Goal: Task Accomplishment & Management: Manage account settings

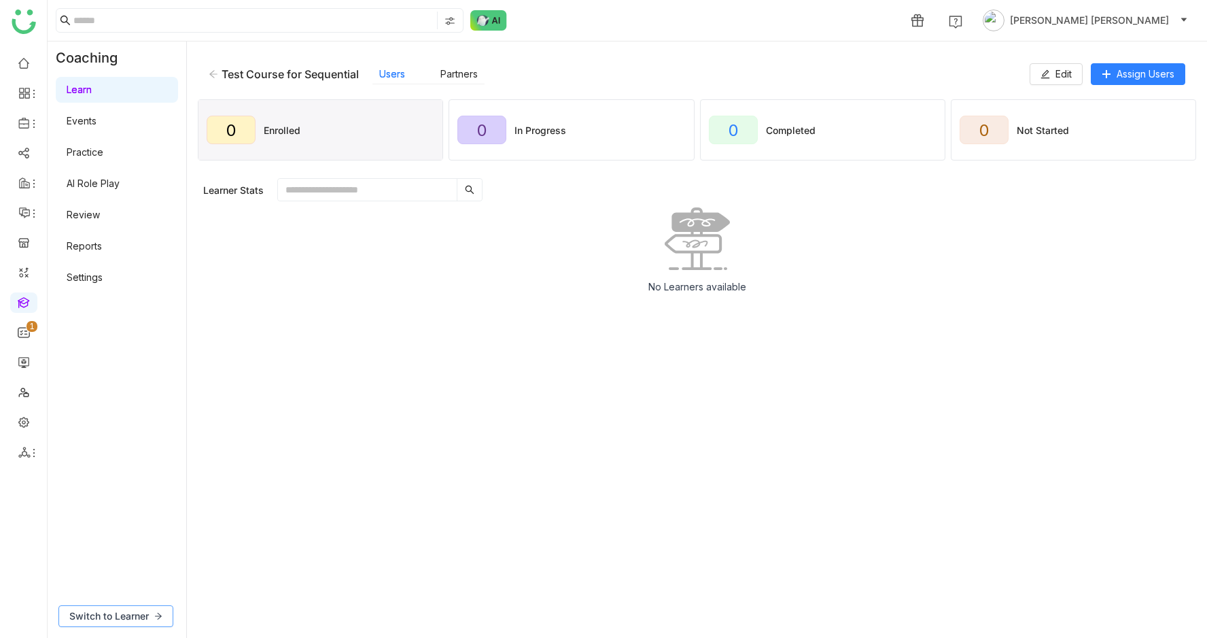
click at [110, 621] on span "Switch to Learner" at bounding box center [109, 615] width 80 height 15
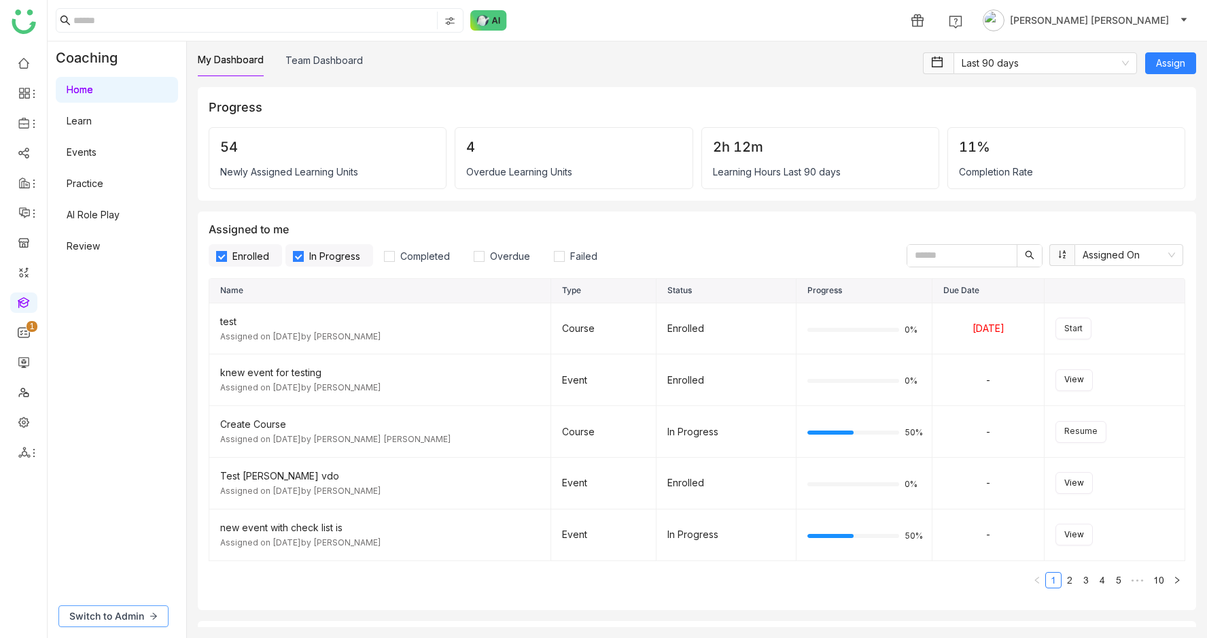
click at [124, 610] on span "Switch to Admin" at bounding box center [106, 615] width 75 height 15
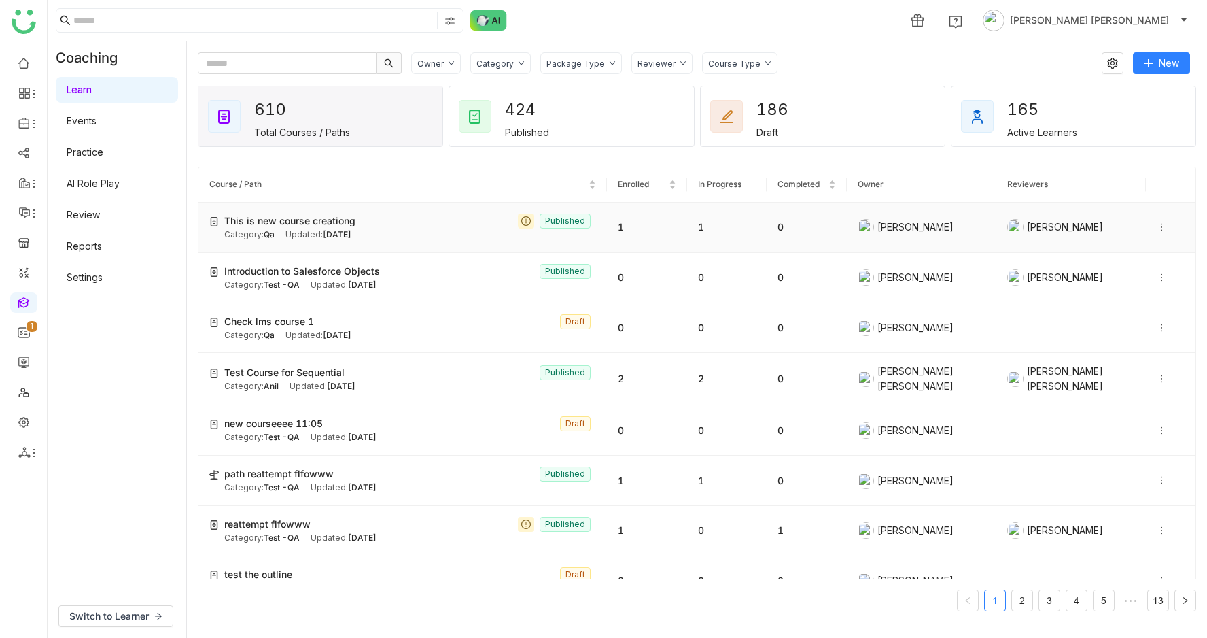
click at [334, 232] on span "Aug 18, 2025" at bounding box center [337, 234] width 29 height 10
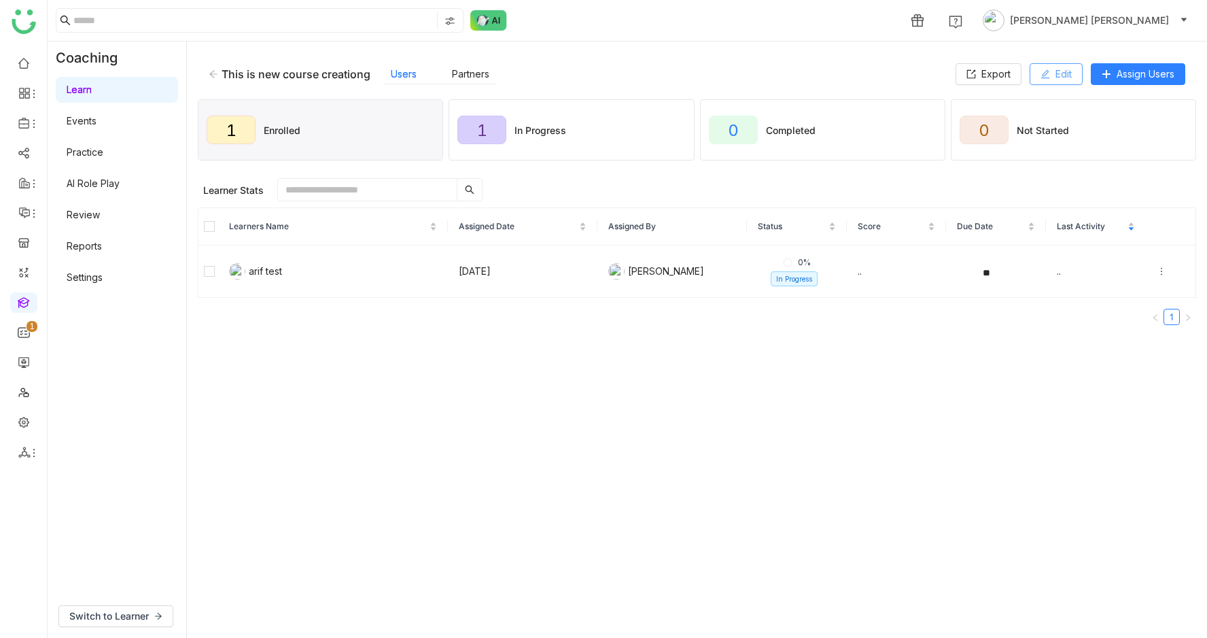
click at [1048, 73] on button "Edit" at bounding box center [1056, 74] width 53 height 22
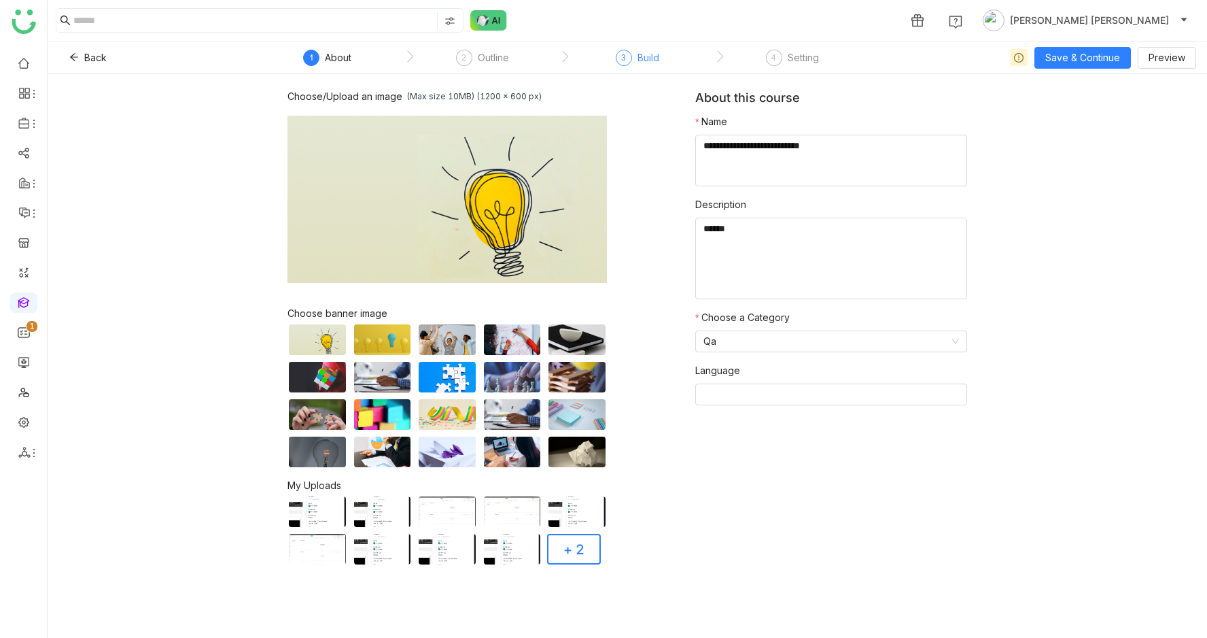
click at [629, 52] on div "3" at bounding box center [624, 58] width 16 height 16
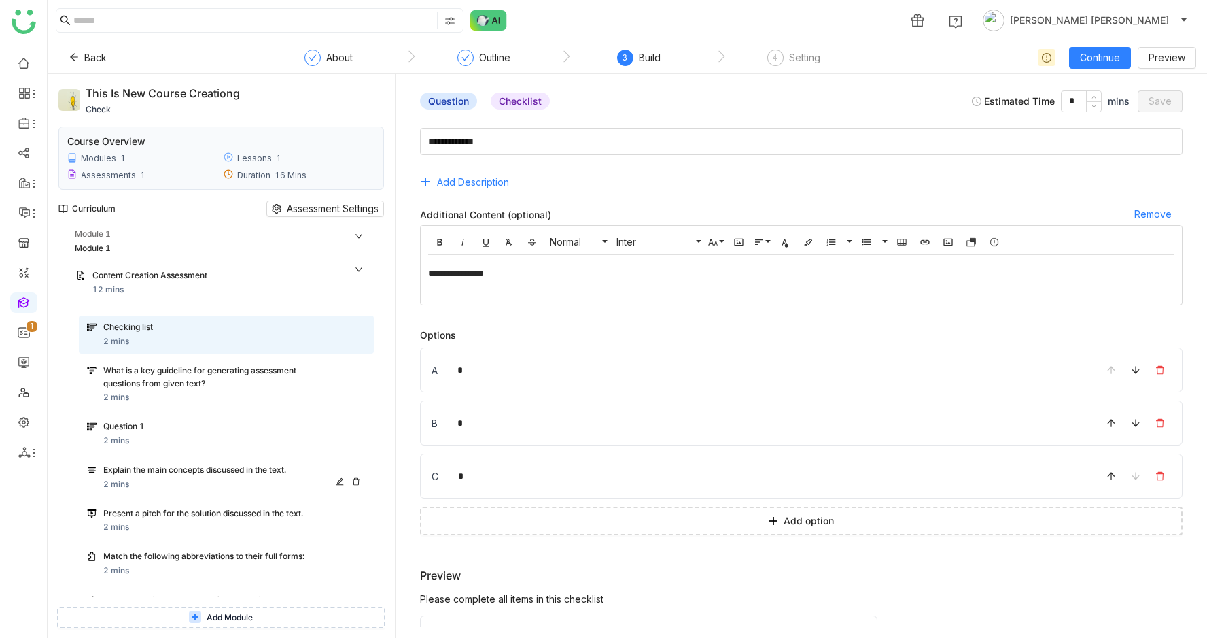
scroll to position [158, 0]
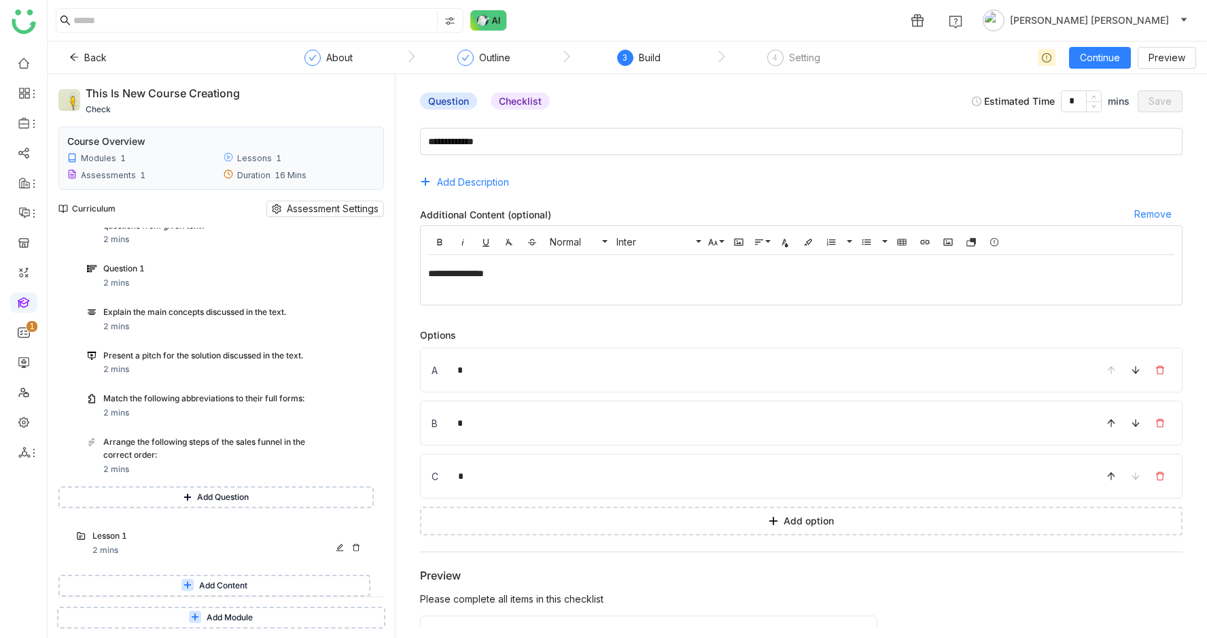
click at [175, 526] on div "Lesson 1 2 mins" at bounding box center [221, 543] width 306 height 38
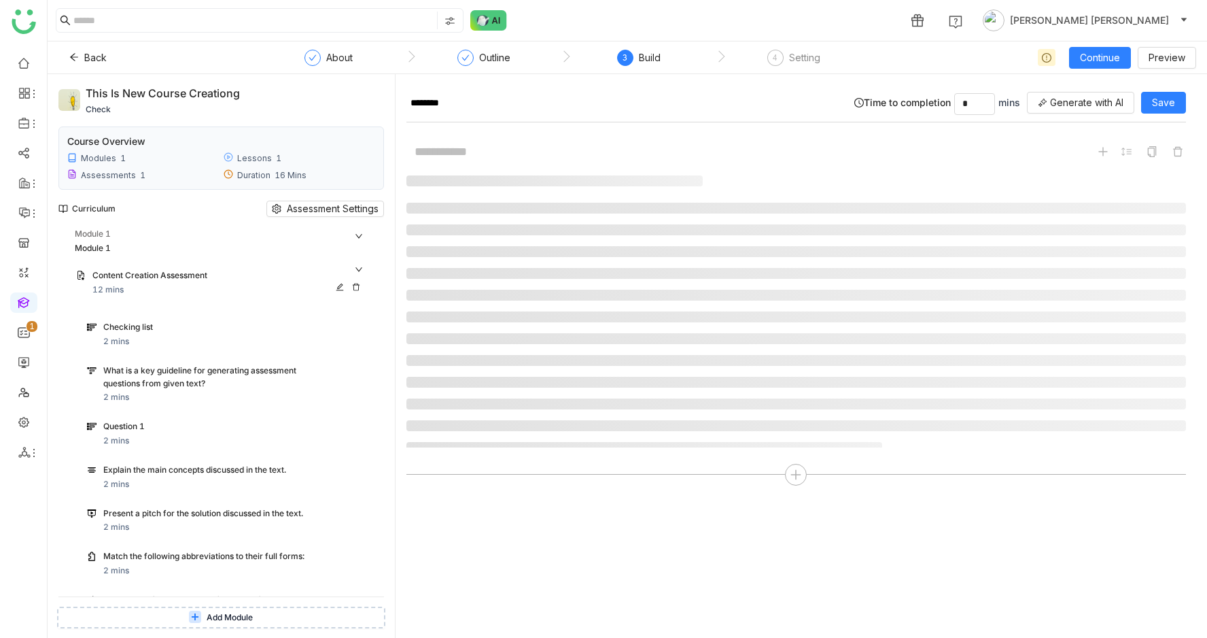
click at [199, 278] on div "Content Creation Assessment" at bounding box center [212, 275] width 241 height 13
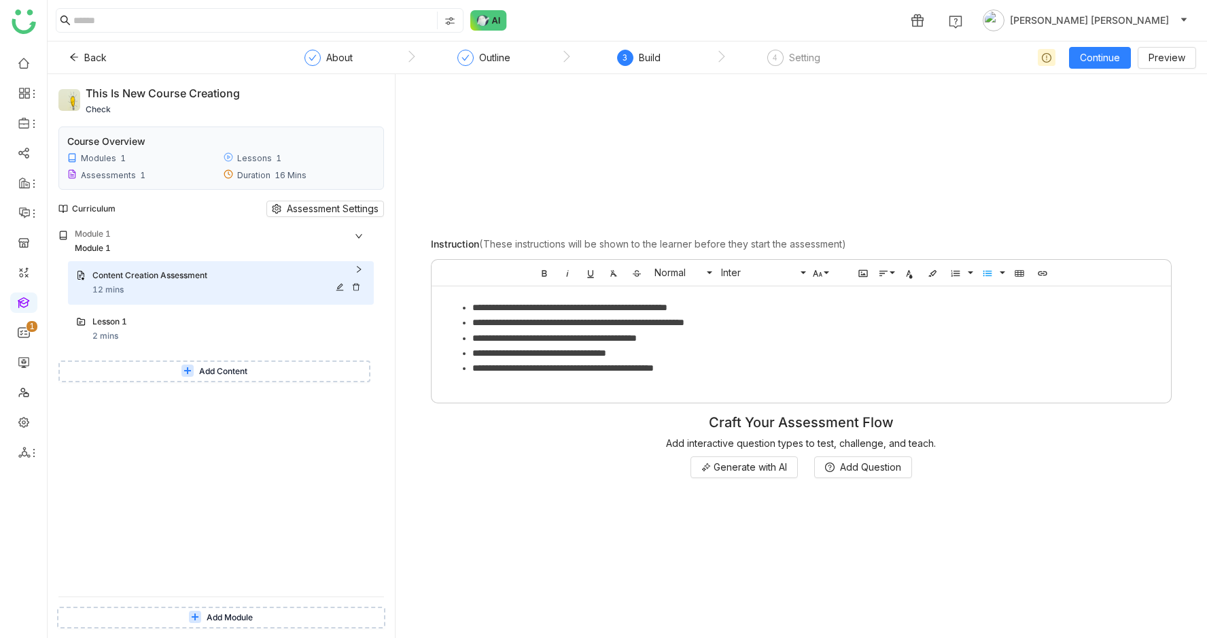
click at [213, 277] on div "Content Creation Assessment" at bounding box center [212, 275] width 241 height 13
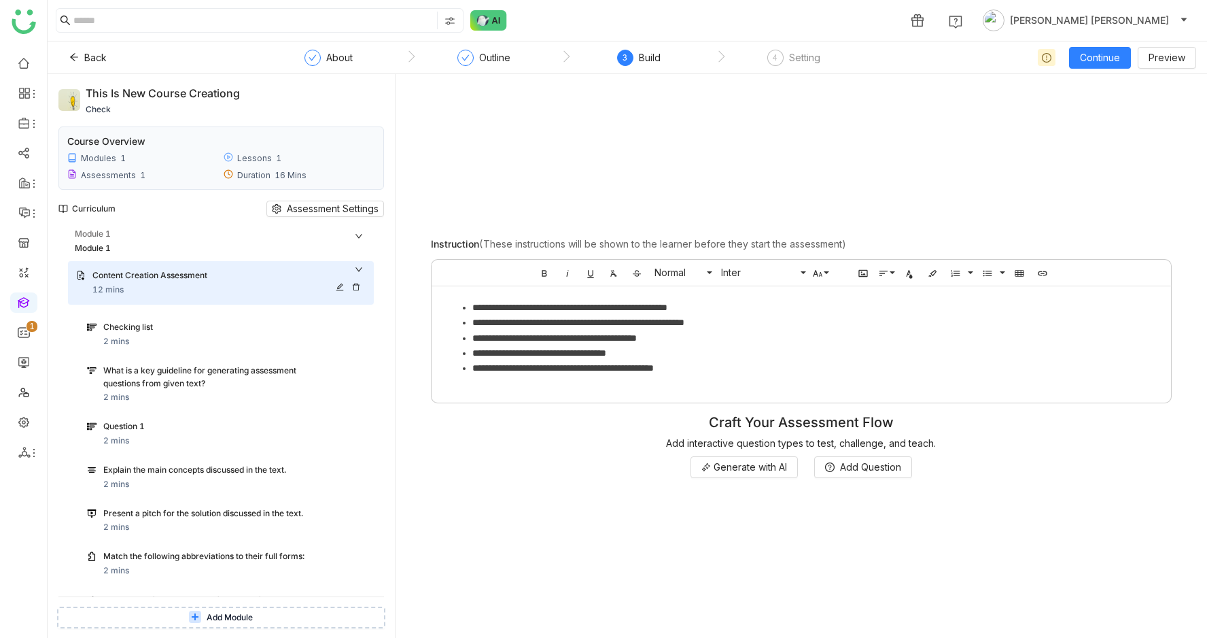
click at [213, 277] on div "Content Creation Assessment" at bounding box center [212, 275] width 241 height 13
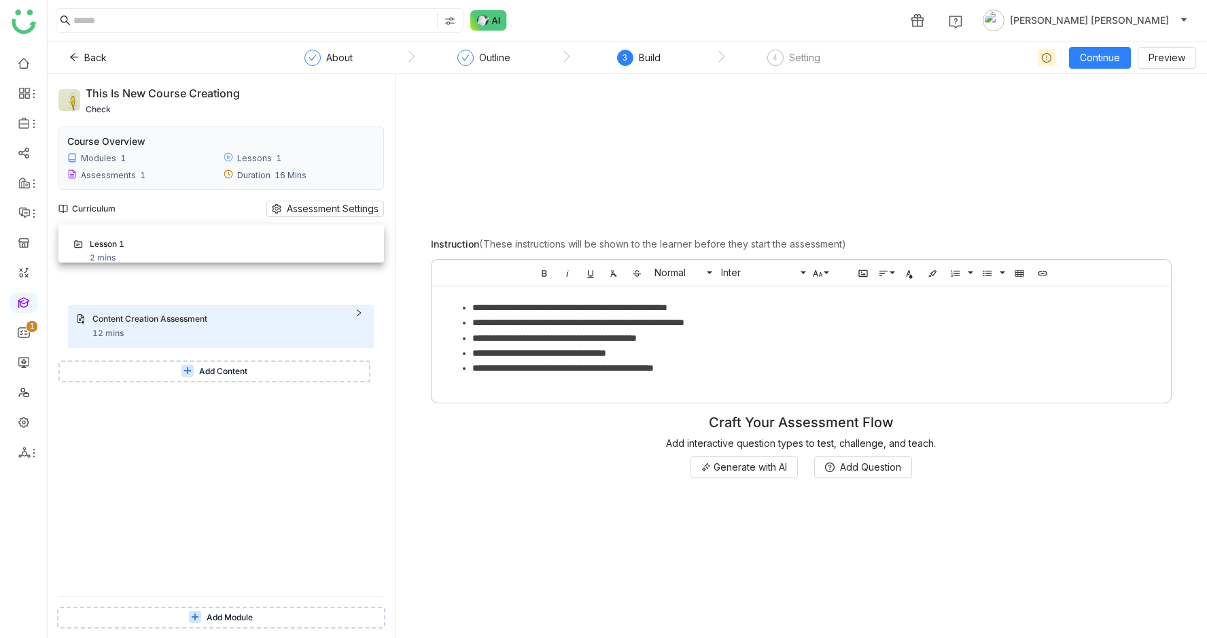
drag, startPoint x: 194, startPoint y: 327, endPoint x: 194, endPoint y: 241, distance: 85.6
click at [179, 281] on div "Lesson 1 2 mins" at bounding box center [228, 279] width 273 height 27
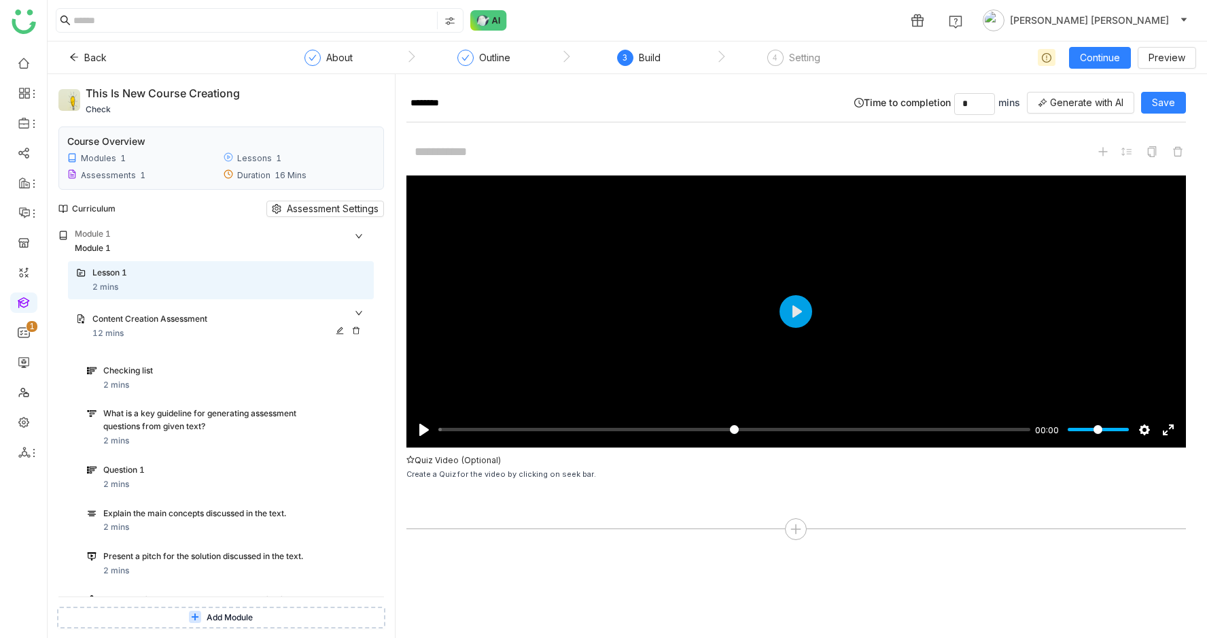
click at [254, 327] on div "Content Creation Assessment 12 mins" at bounding box center [228, 326] width 273 height 27
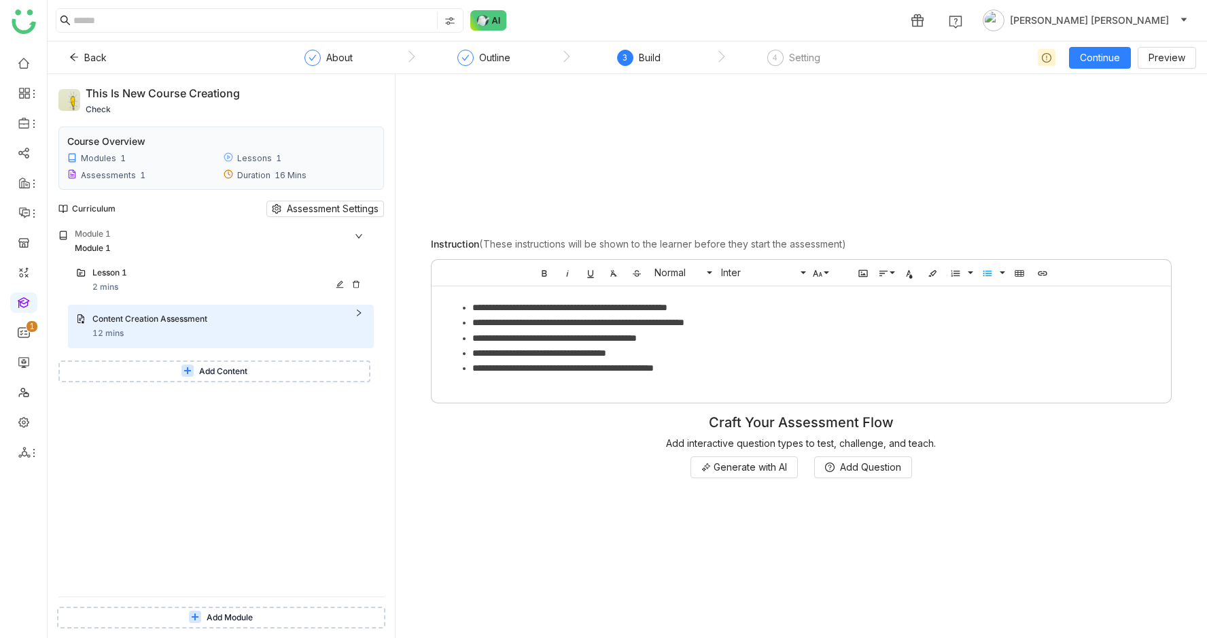
click at [267, 270] on div "Lesson 1" at bounding box center [212, 272] width 241 height 13
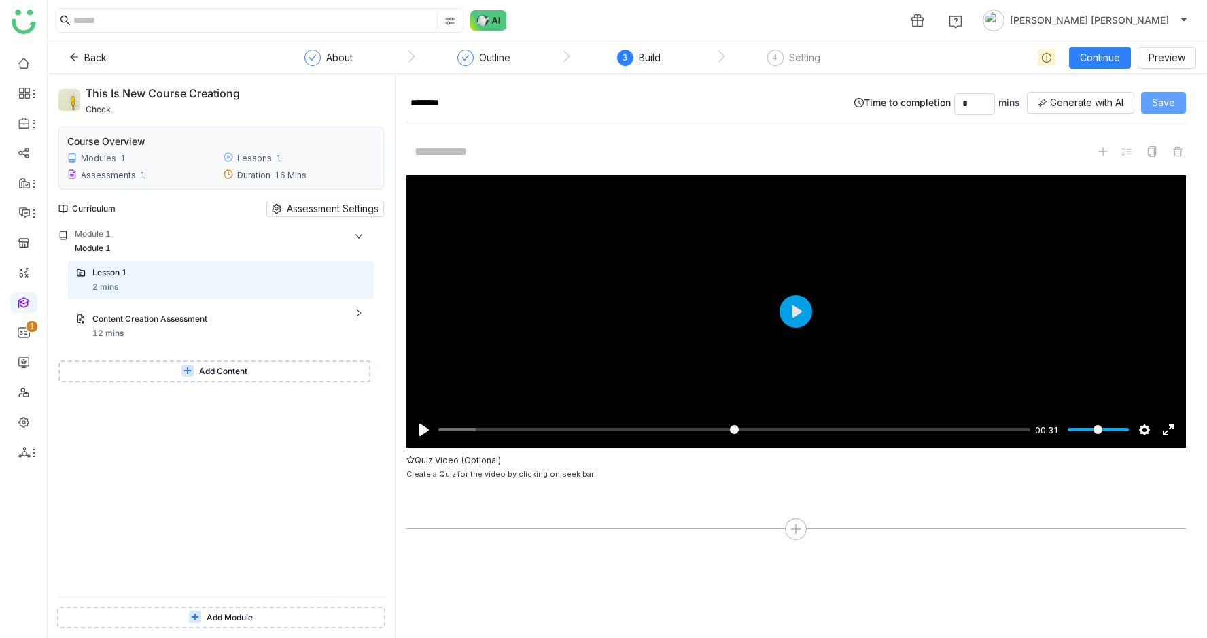
click at [1167, 101] on span "Save" at bounding box center [1163, 102] width 23 height 15
click at [797, 61] on div "Setting" at bounding box center [804, 58] width 31 height 16
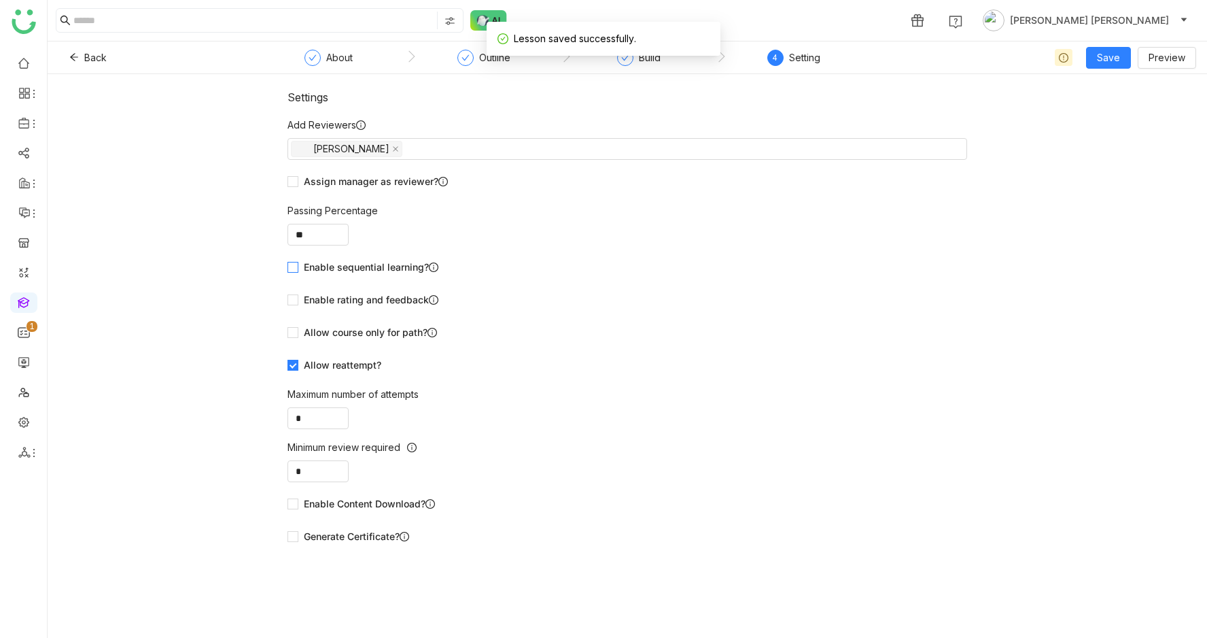
click at [316, 266] on span "Enable sequential learning?" at bounding box center [370, 267] width 145 height 15
click at [1101, 60] on span "Save" at bounding box center [1108, 57] width 23 height 15
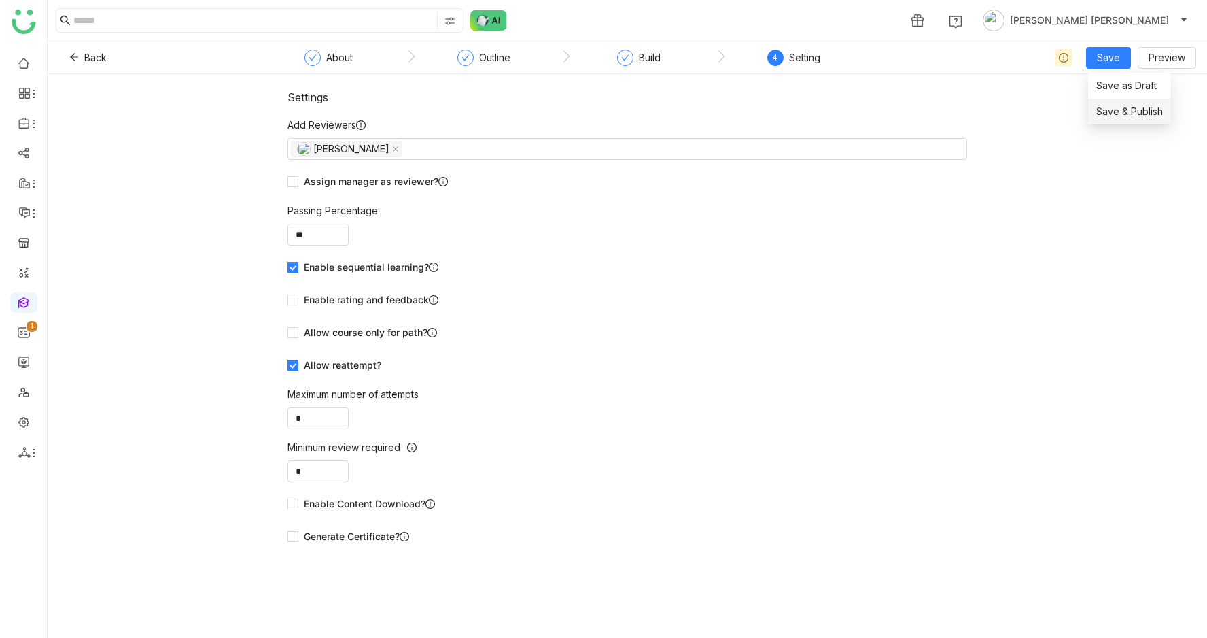
click at [1105, 118] on span "Save & Publish" at bounding box center [1129, 111] width 67 height 15
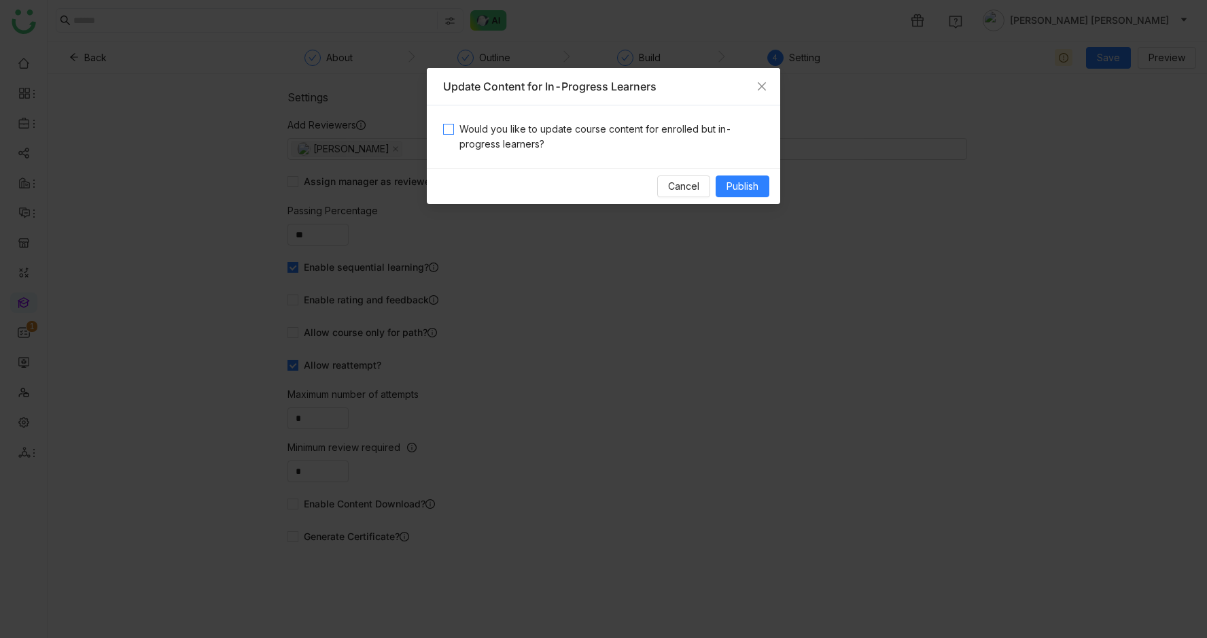
click at [481, 145] on span "Would you like to update course content for enrolled but in-progress learners?" at bounding box center [609, 137] width 310 height 30
click at [744, 177] on button "Publish" at bounding box center [743, 186] width 54 height 22
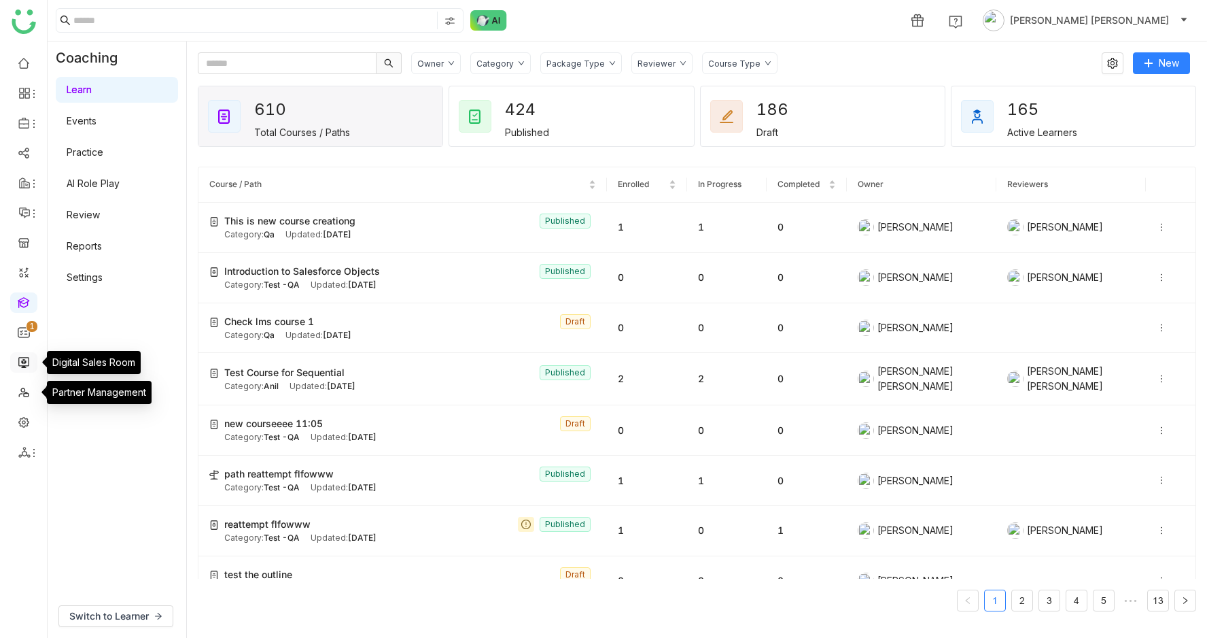
click at [24, 359] on link at bounding box center [24, 362] width 12 height 12
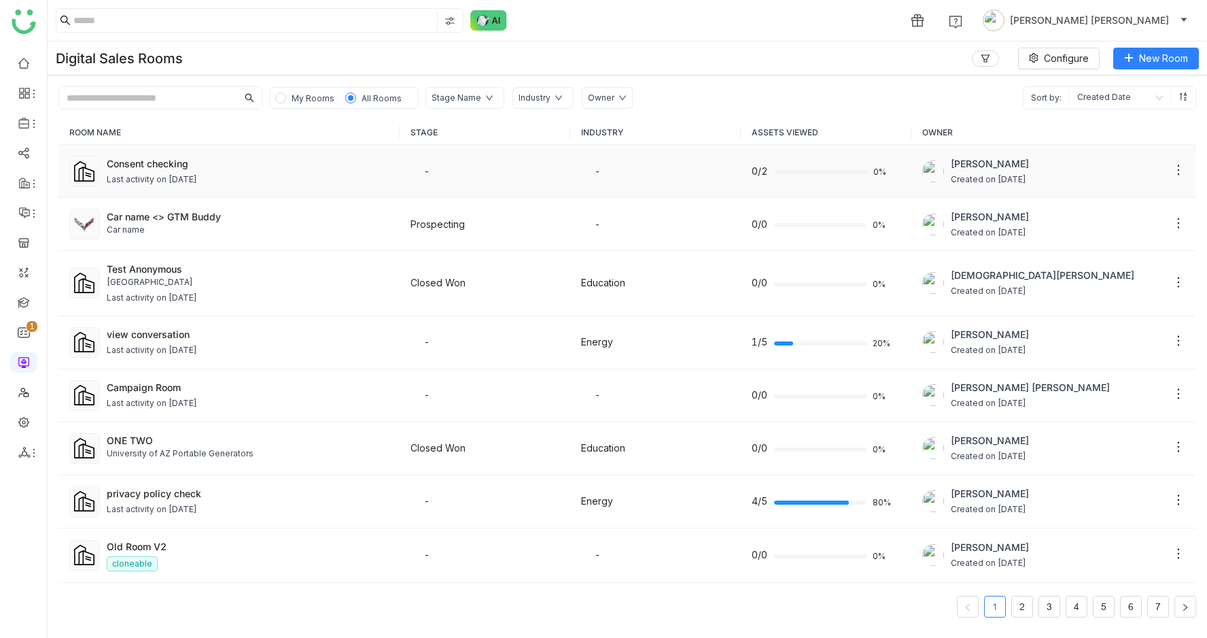
click at [477, 179] on td "-" at bounding box center [485, 171] width 171 height 53
click at [1024, 164] on span "Arif uddin" at bounding box center [990, 163] width 78 height 15
click at [971, 178] on span "Created on Aug 13, 2025" at bounding box center [990, 179] width 78 height 13
click at [113, 171] on div "Consent checking Last activity on Aug 18, 2025" at bounding box center [248, 171] width 283 height 30
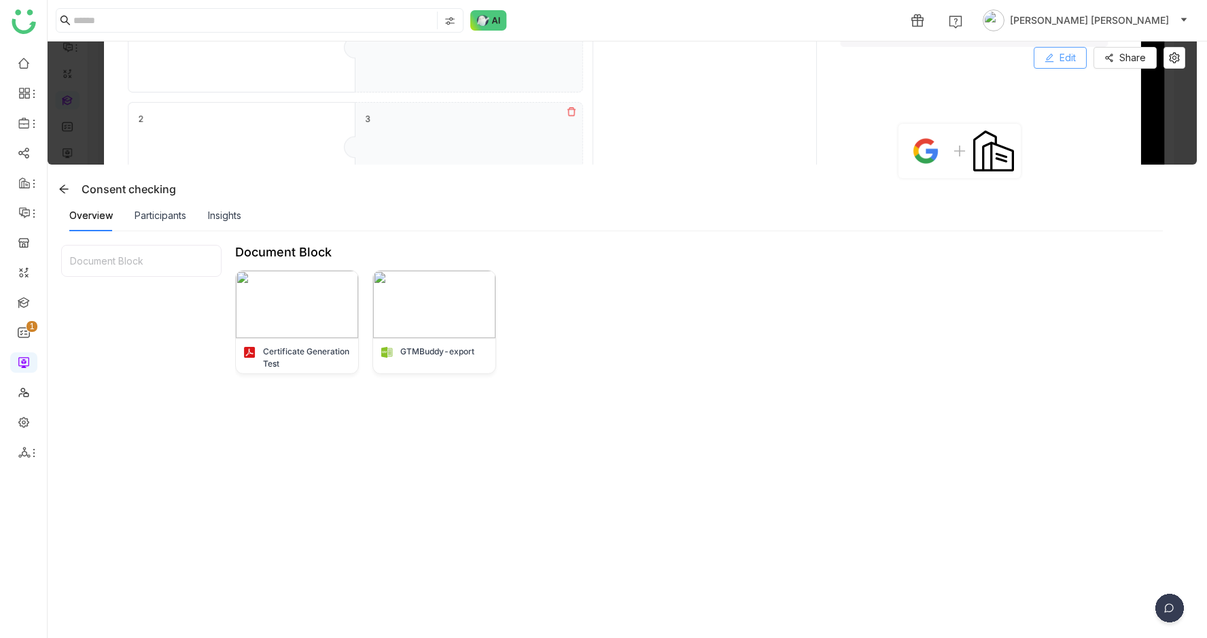
click at [1073, 60] on span "Edit" at bounding box center [1068, 57] width 16 height 15
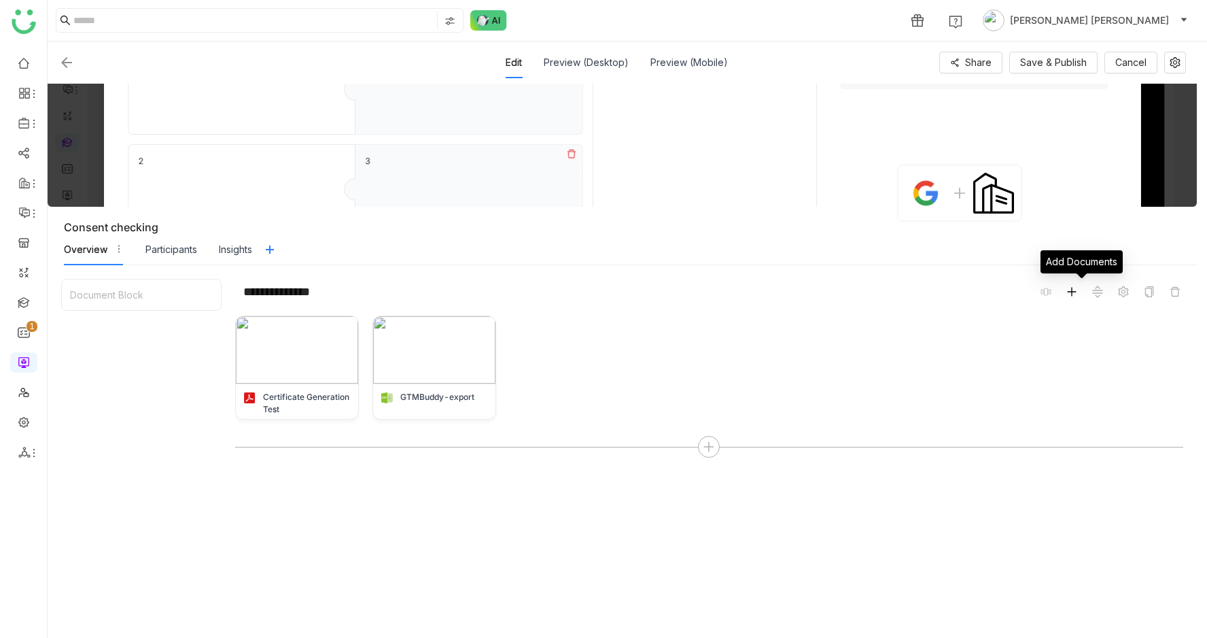
click at [1077, 292] on icon at bounding box center [1072, 291] width 11 height 11
click at [1053, 307] on li "GTM Buddy Content" at bounding box center [1017, 316] width 148 height 26
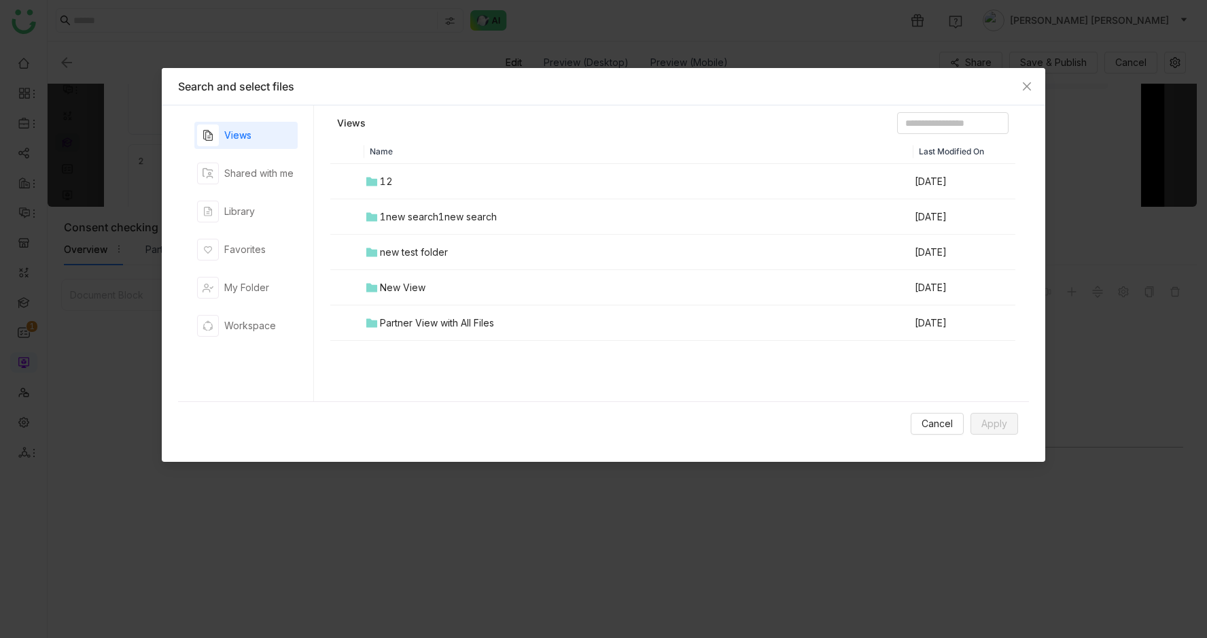
click at [410, 214] on div "1new search1new search" at bounding box center [438, 216] width 117 height 15
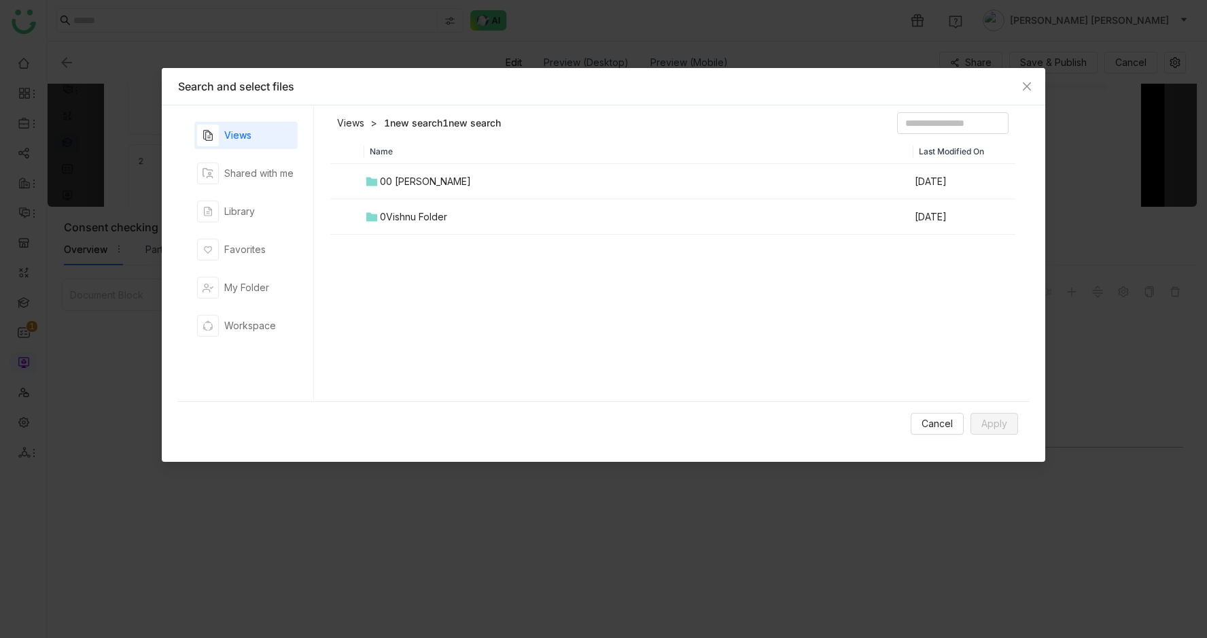
click at [412, 182] on div "00 Arif Folder" at bounding box center [425, 181] width 91 height 15
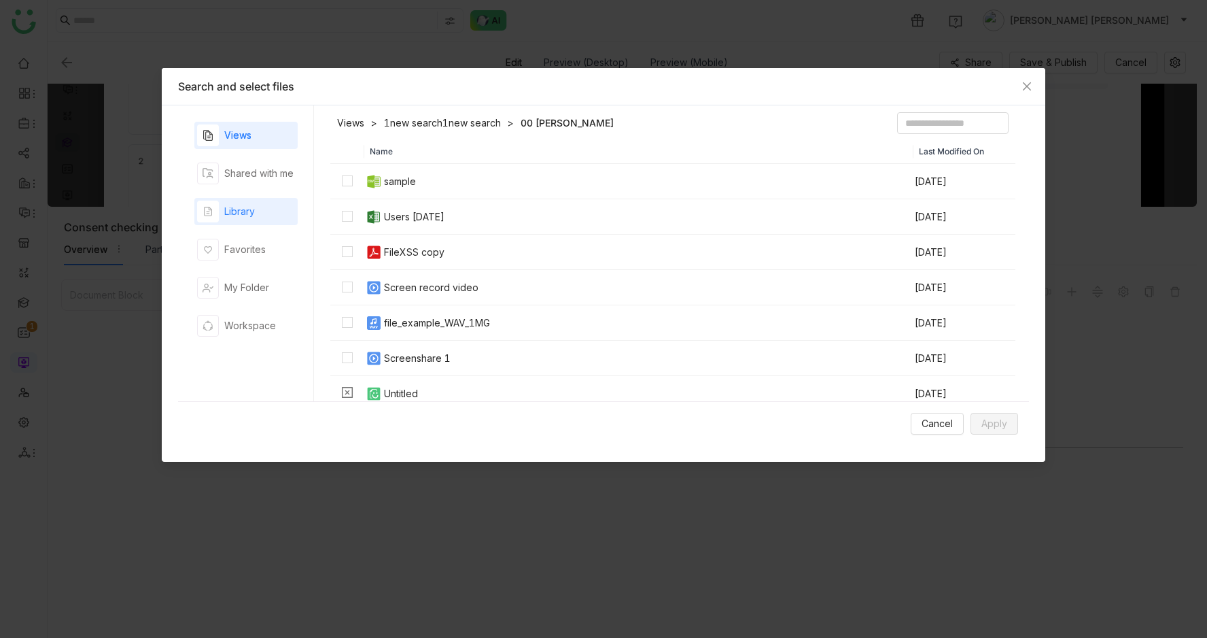
click at [254, 207] on div "Library" at bounding box center [239, 211] width 31 height 15
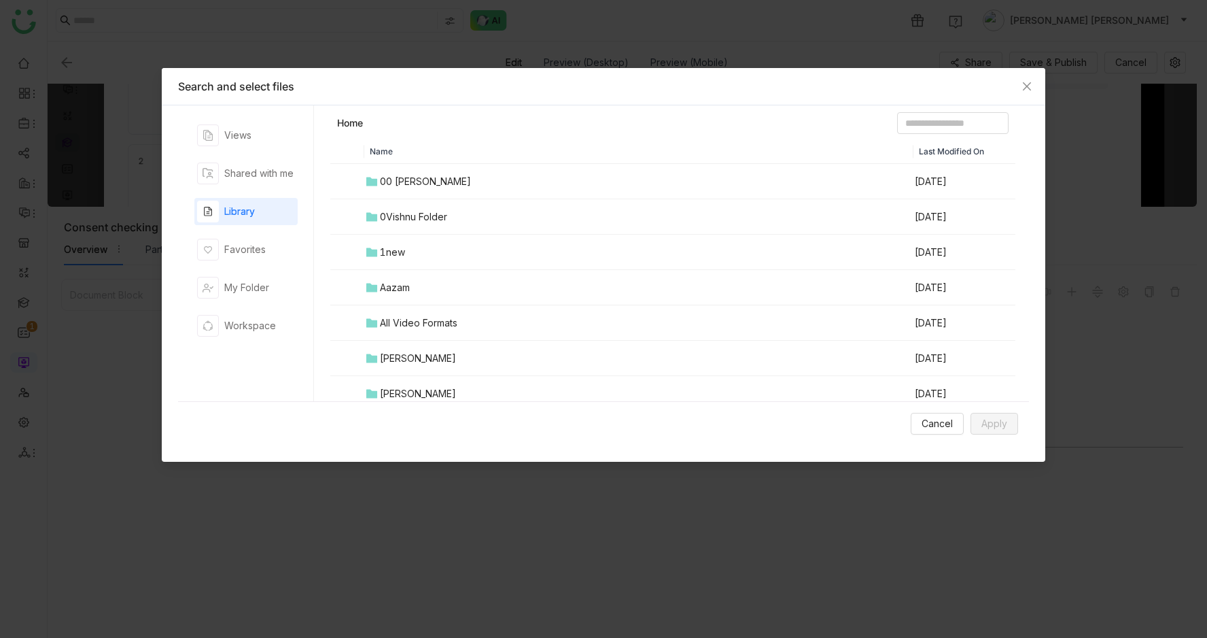
click at [459, 184] on td "00 Arif Folder" at bounding box center [638, 181] width 549 height 35
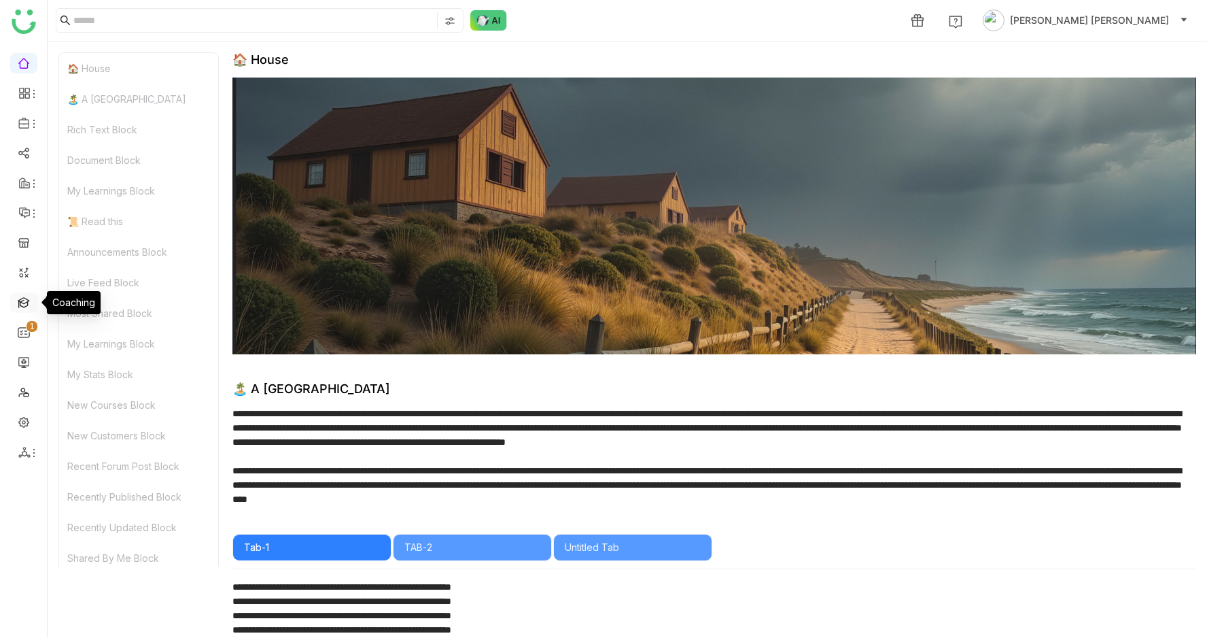
click at [19, 305] on link at bounding box center [24, 302] width 12 height 12
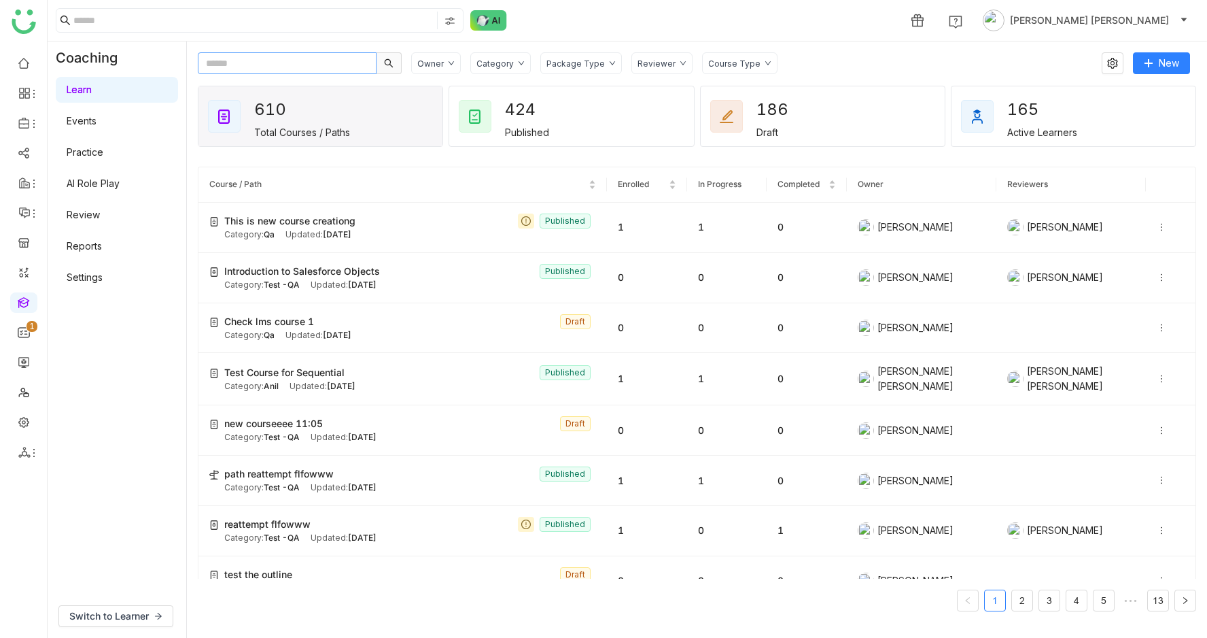
click at [313, 60] on input "text" at bounding box center [287, 63] width 179 height 22
click at [90, 198] on link "Library" at bounding box center [94, 201] width 88 height 10
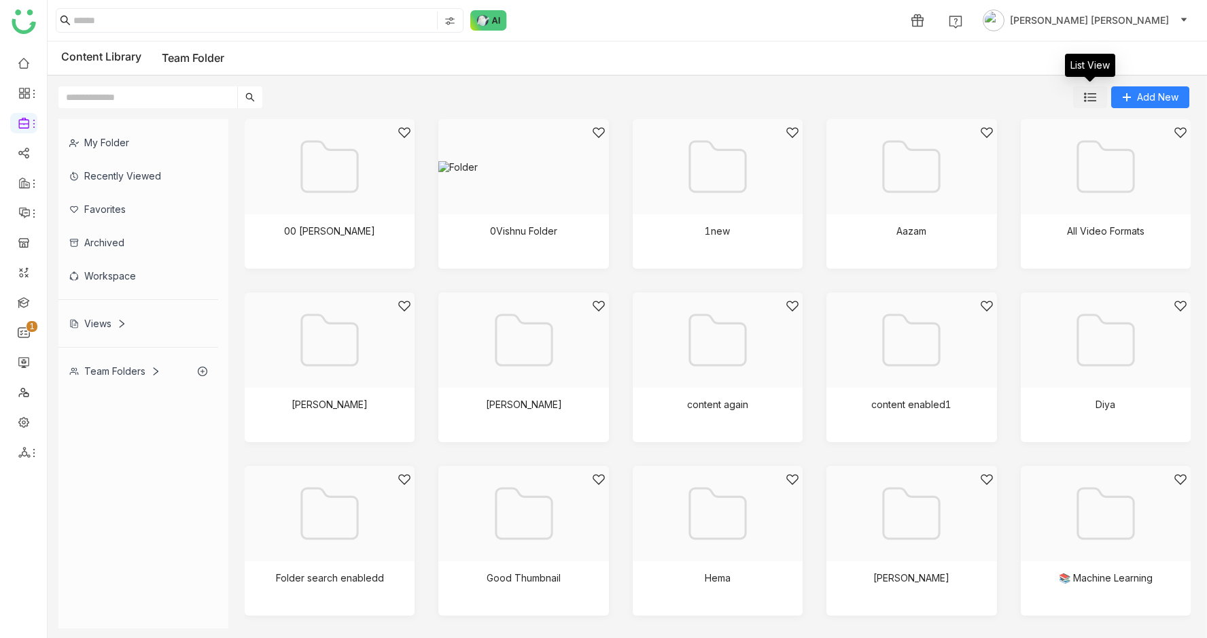
click at [1091, 101] on img at bounding box center [1090, 97] width 12 height 12
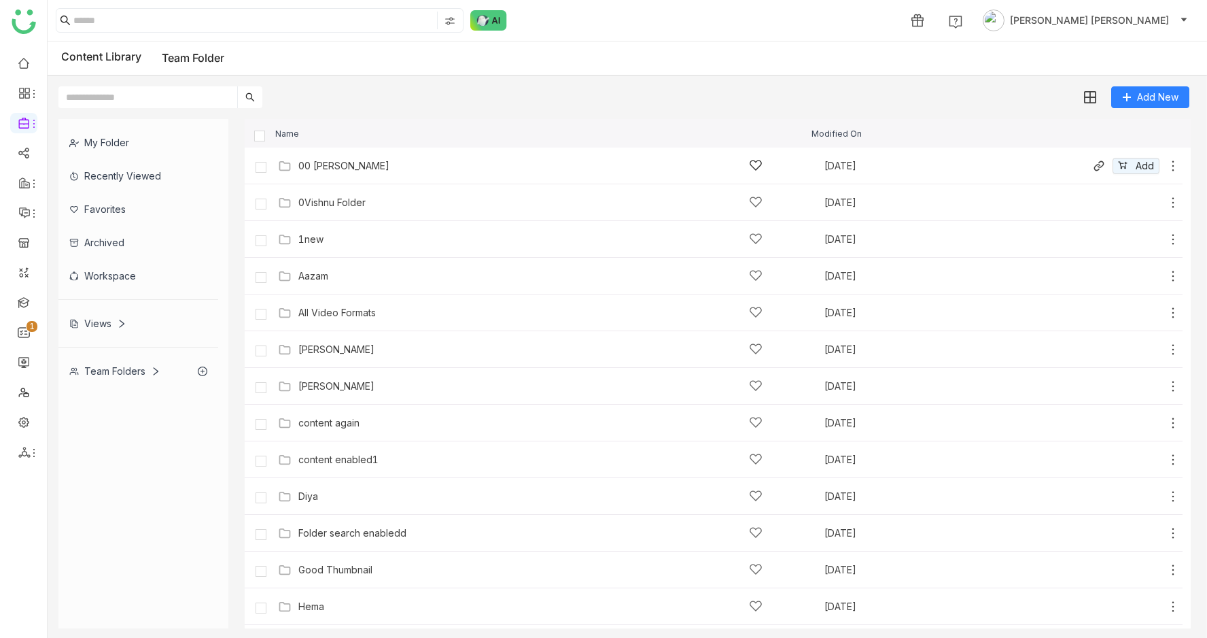
click at [411, 168] on div "00 Arif Folder" at bounding box center [530, 165] width 464 height 14
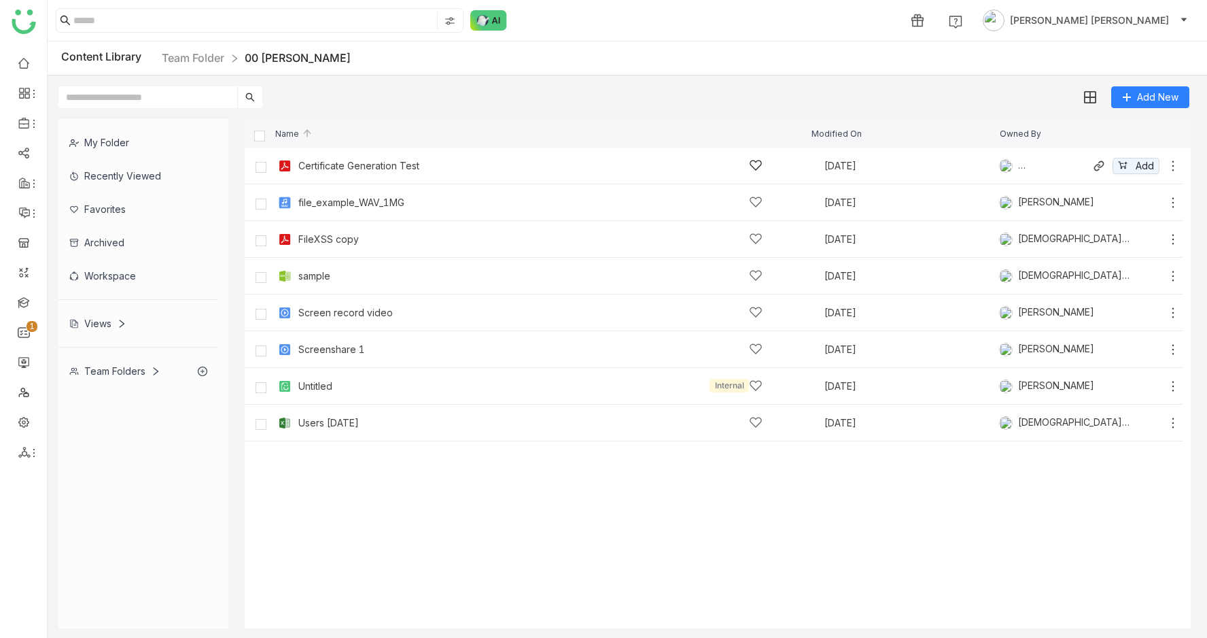
click at [1172, 162] on icon at bounding box center [1173, 166] width 14 height 14
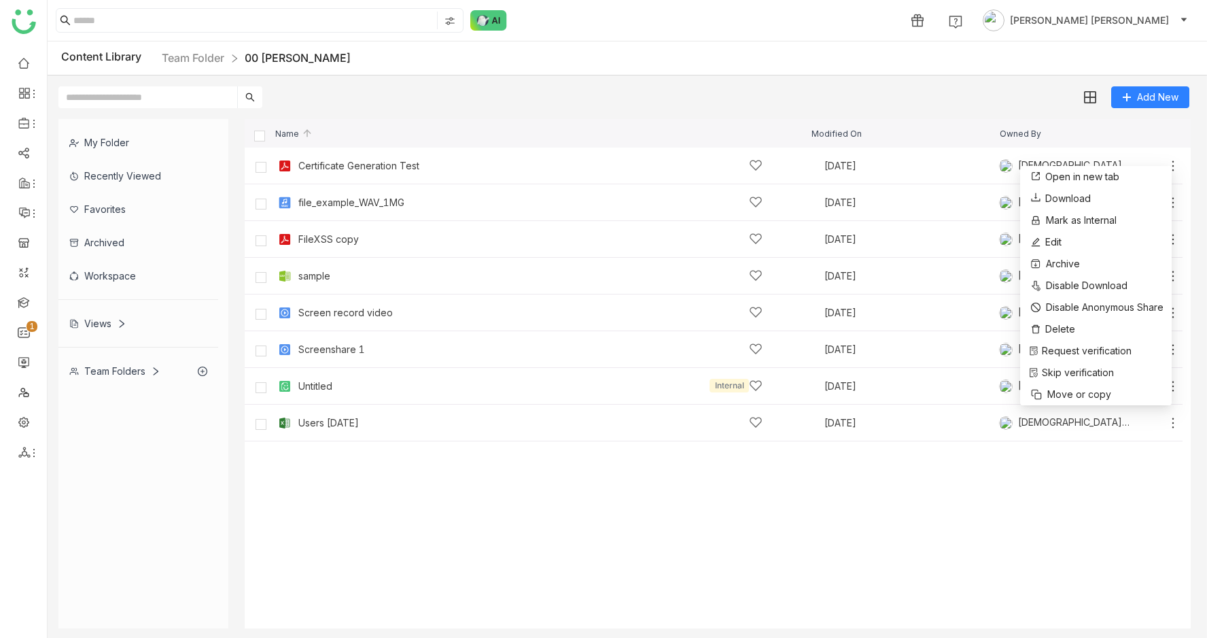
click at [703, 572] on cdk-virtual-scroll-viewport "Certificate Generation Test Aug 16, 2025 Vishnu Vardhan Add file_example_WAV_1M…" at bounding box center [718, 388] width 946 height 481
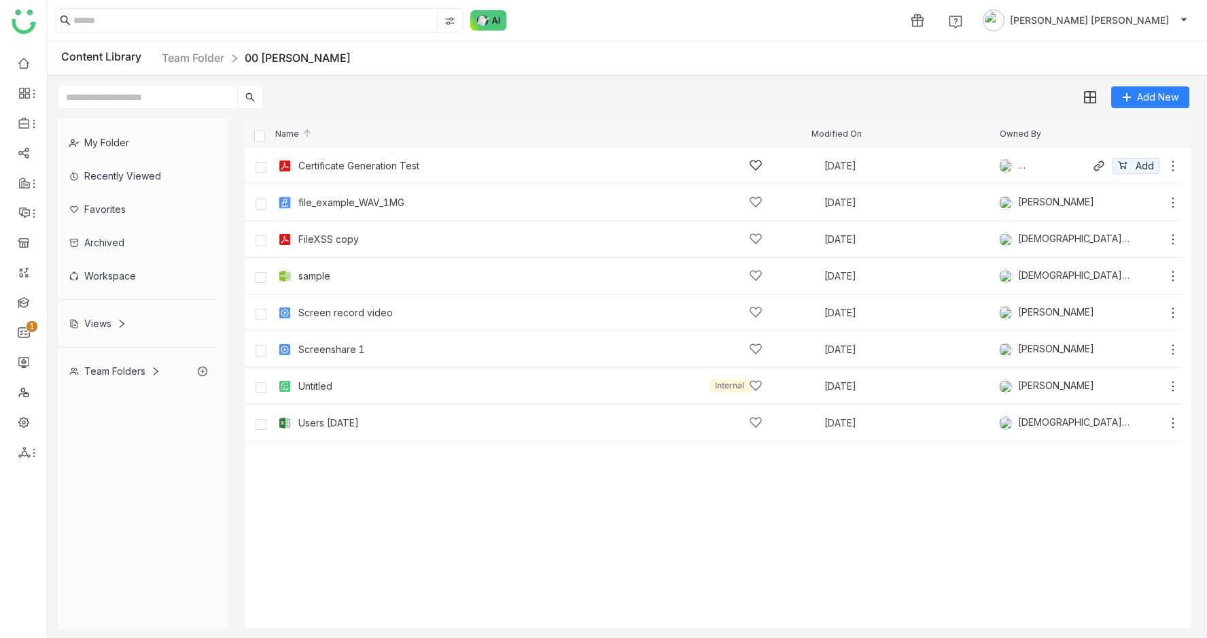
click at [452, 160] on div "Certificate Generation Test" at bounding box center [530, 165] width 464 height 14
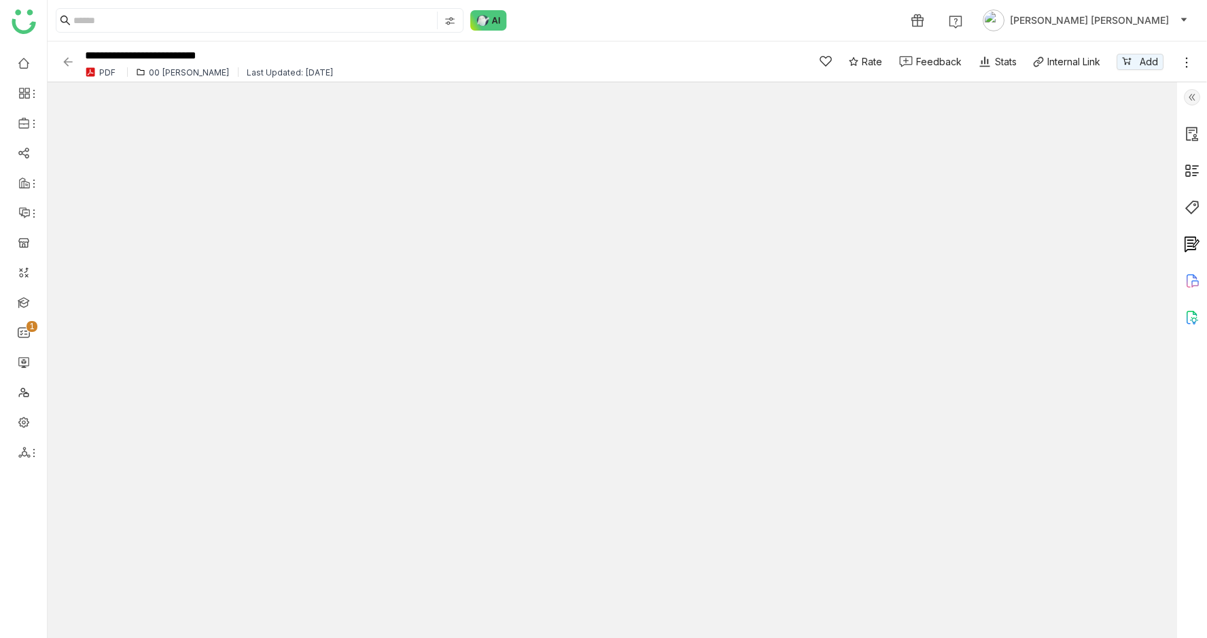
click at [1191, 324] on img at bounding box center [1192, 317] width 16 height 16
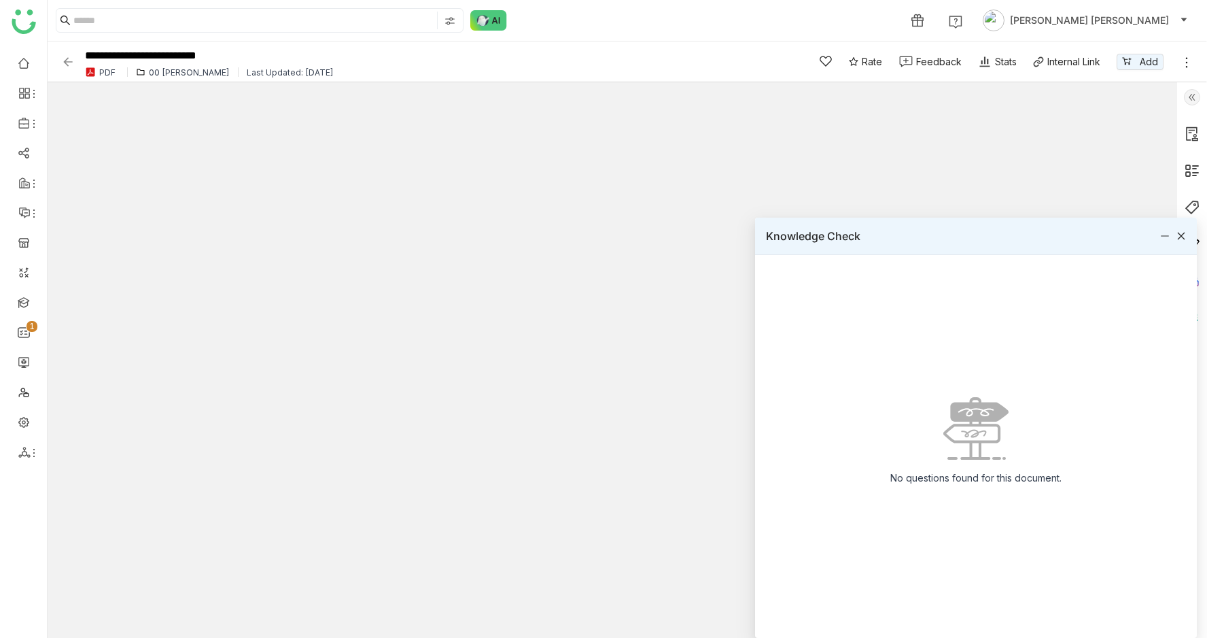
click at [1188, 239] on div "Knowledge Check" at bounding box center [976, 236] width 442 height 37
click at [1177, 239] on icon at bounding box center [1182, 236] width 10 height 10
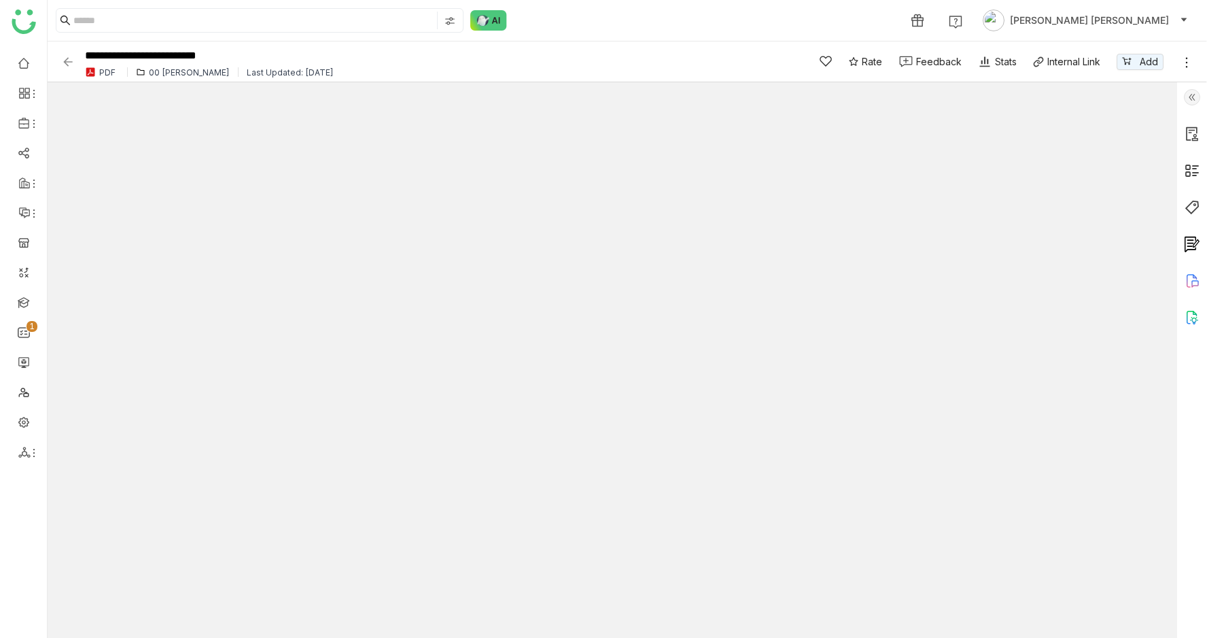
click at [68, 60] on img at bounding box center [68, 62] width 14 height 14
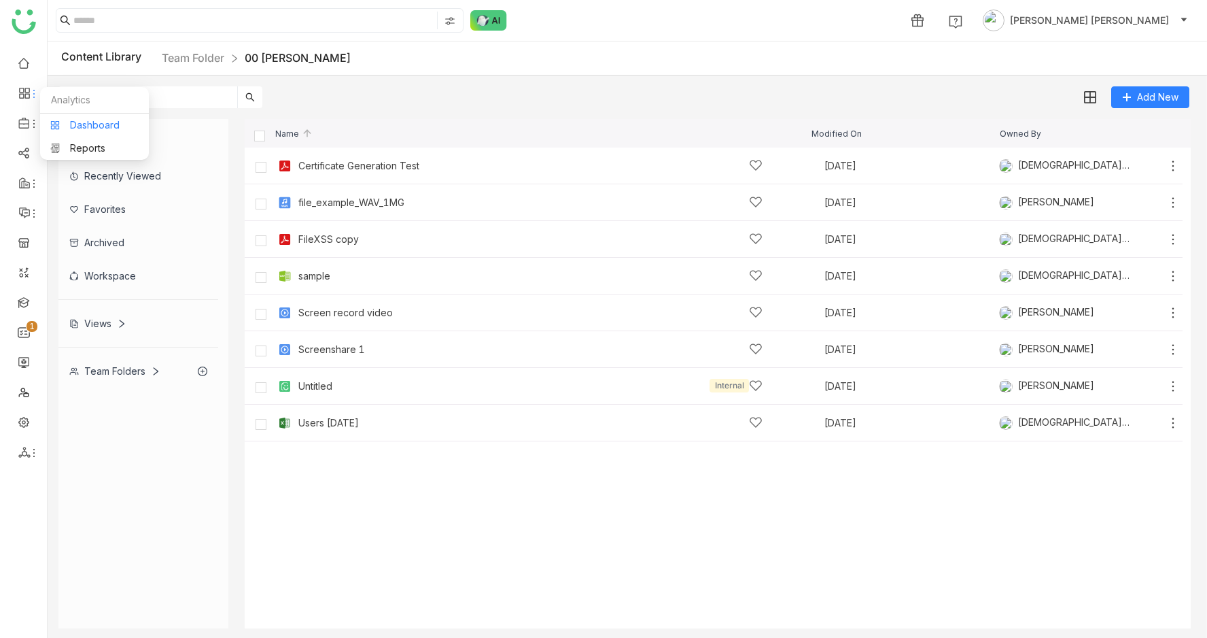
click at [78, 124] on link "Dashboard" at bounding box center [94, 125] width 88 height 10
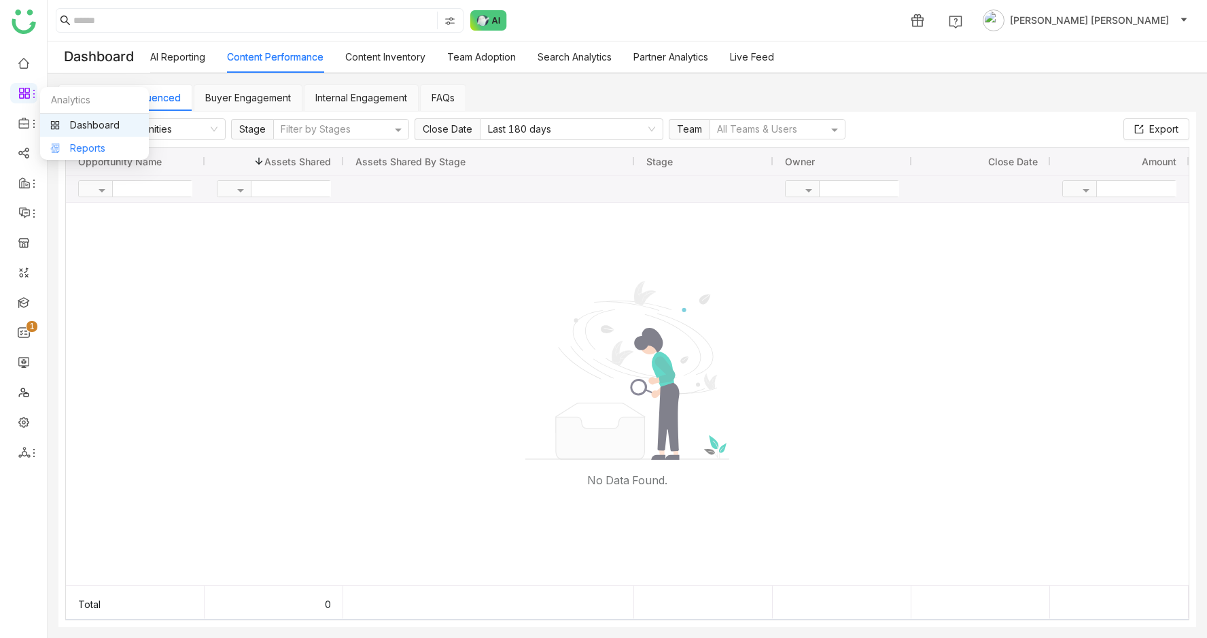
click at [69, 143] on link "Reports" at bounding box center [94, 148] width 88 height 10
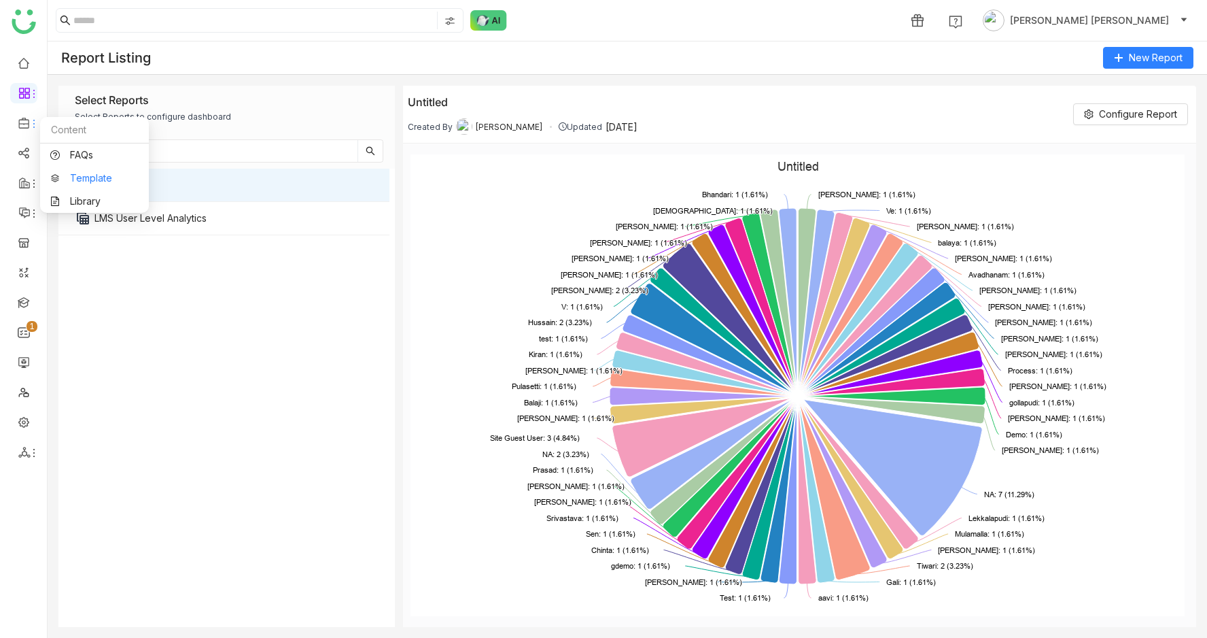
click at [84, 173] on link "Template" at bounding box center [94, 178] width 88 height 10
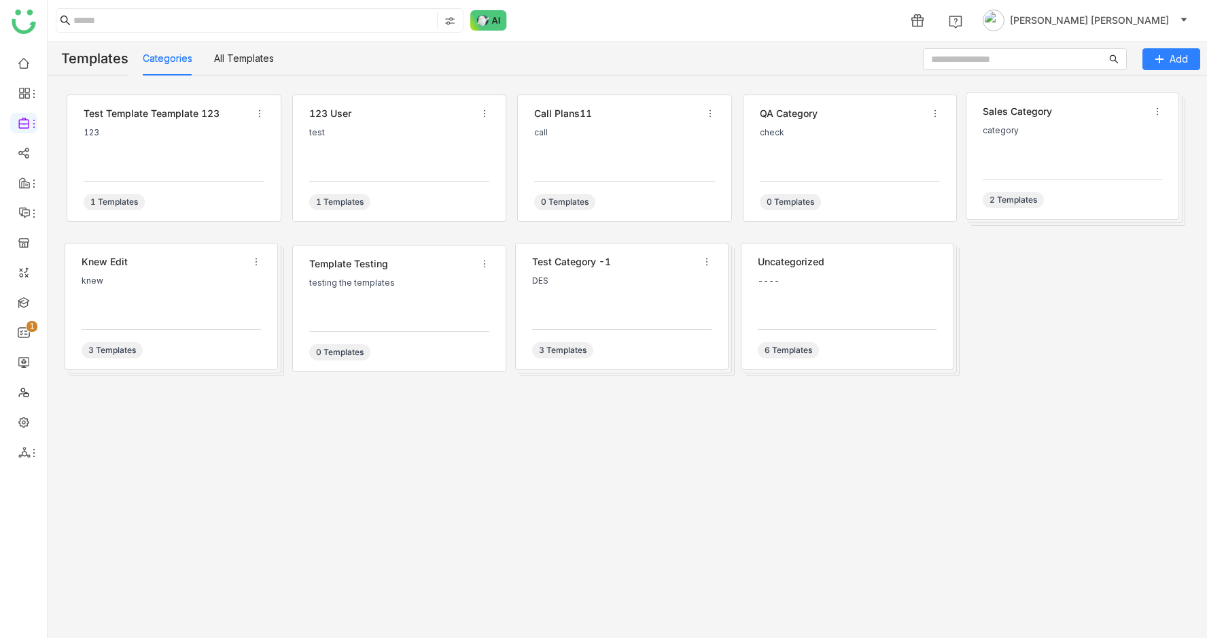
click at [566, 139] on div "call" at bounding box center [624, 148] width 181 height 41
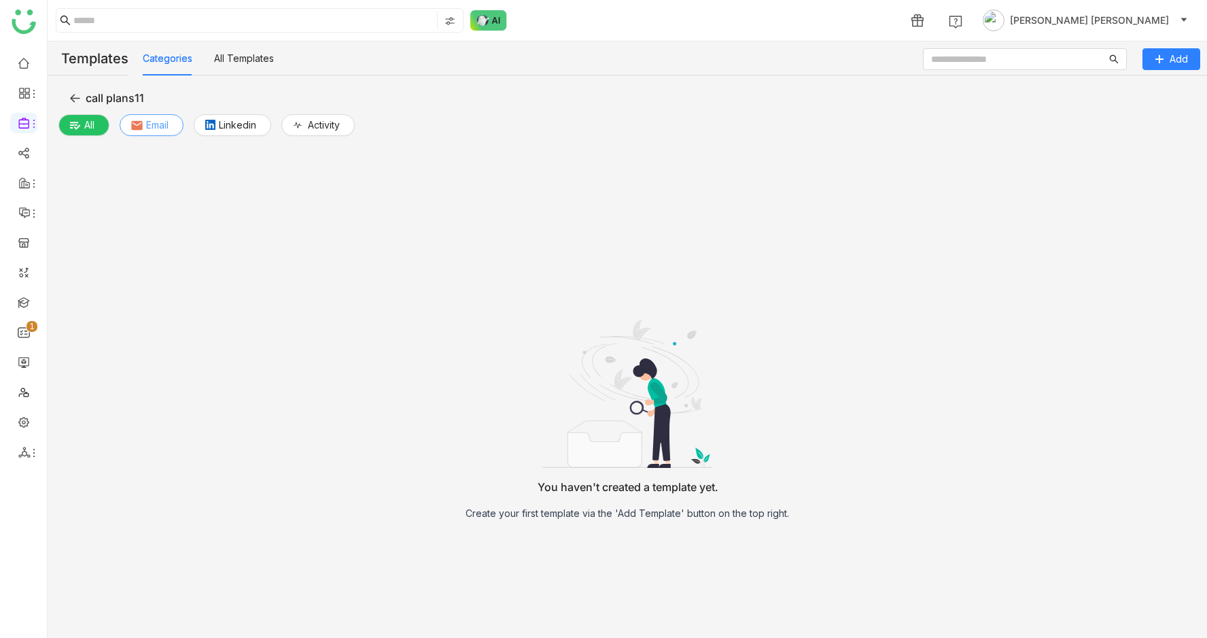
click at [161, 124] on span "Email" at bounding box center [157, 125] width 22 height 15
click at [70, 96] on icon at bounding box center [74, 97] width 11 height 11
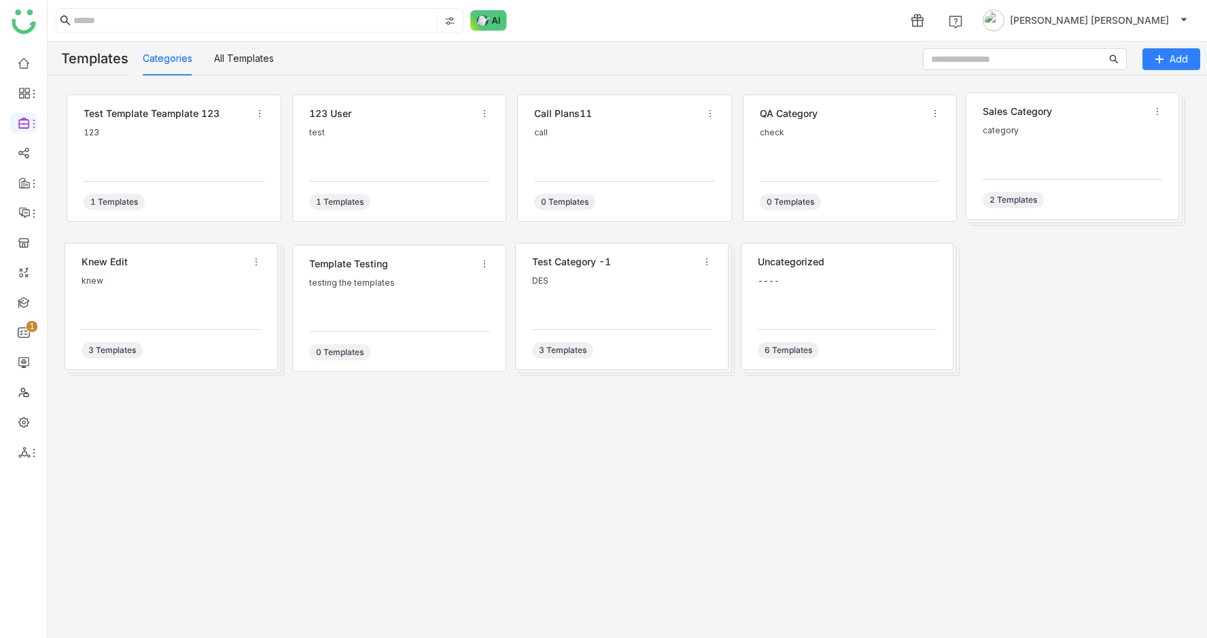
click at [184, 131] on div "123" at bounding box center [174, 133] width 181 height 10
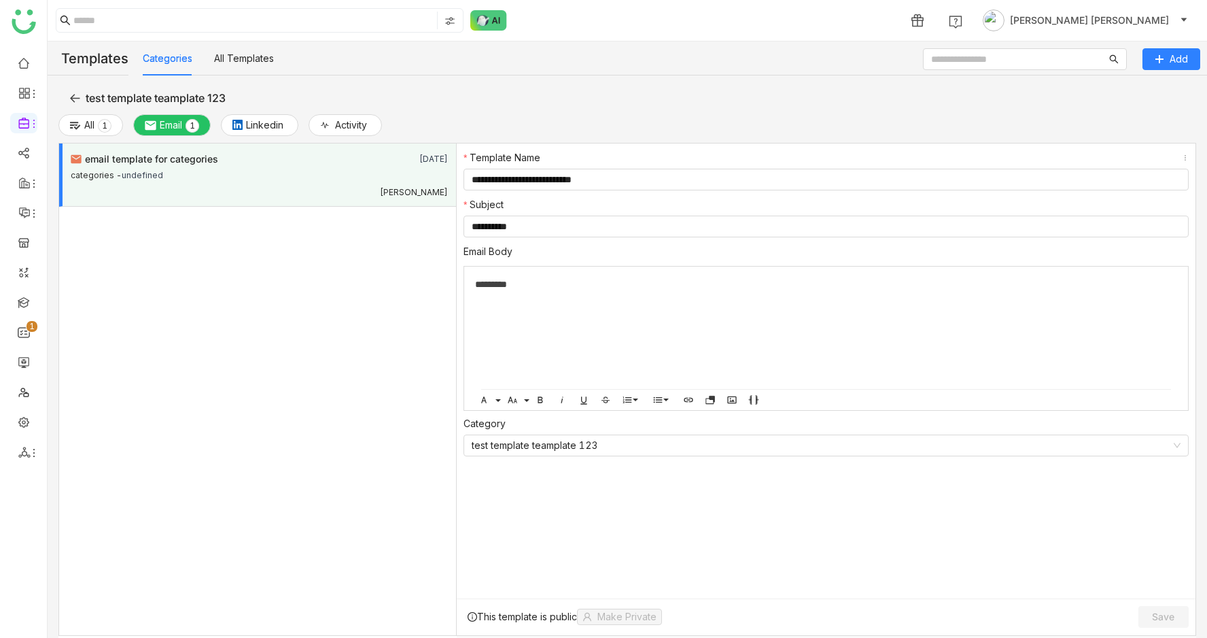
click at [296, 184] on div "Uday Bhanu" at bounding box center [259, 191] width 377 height 14
click at [18, 150] on link at bounding box center [24, 152] width 12 height 12
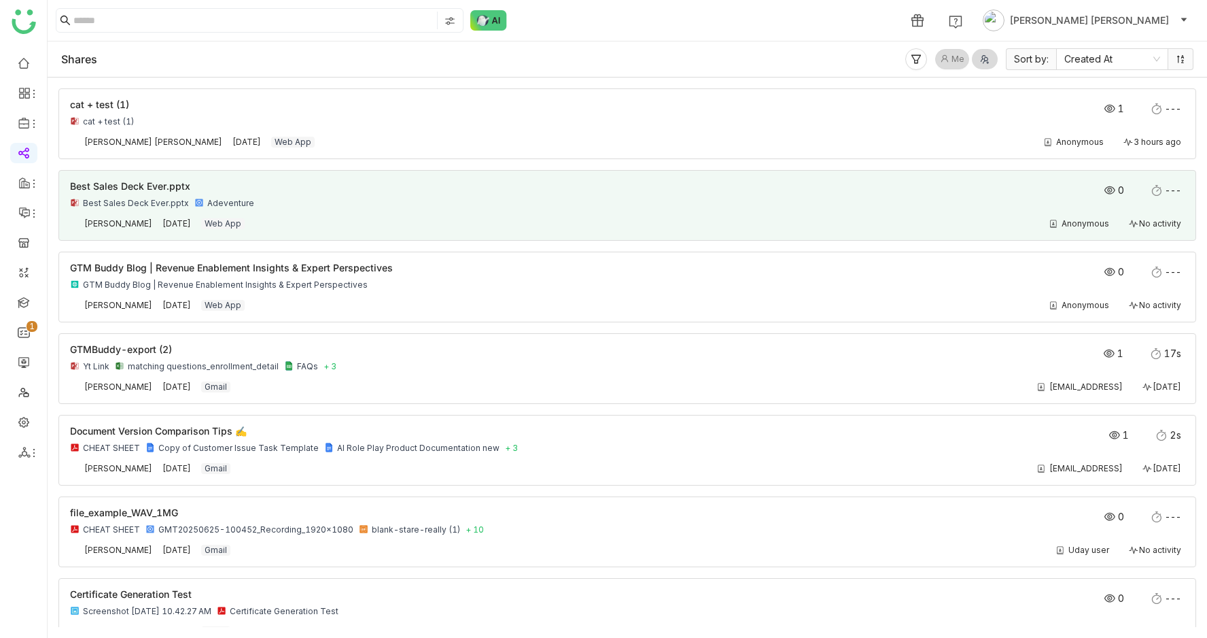
click at [1107, 188] on img at bounding box center [1110, 190] width 11 height 11
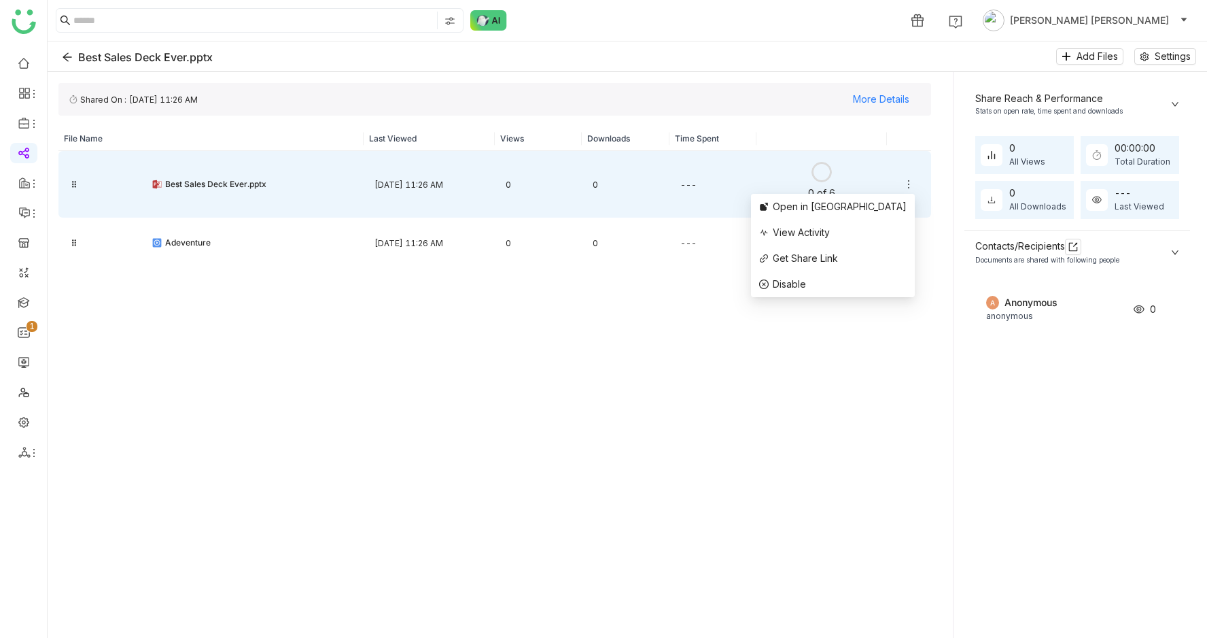
click at [910, 182] on icon at bounding box center [908, 184] width 11 height 11
click at [910, 183] on icon at bounding box center [908, 184] width 11 height 11
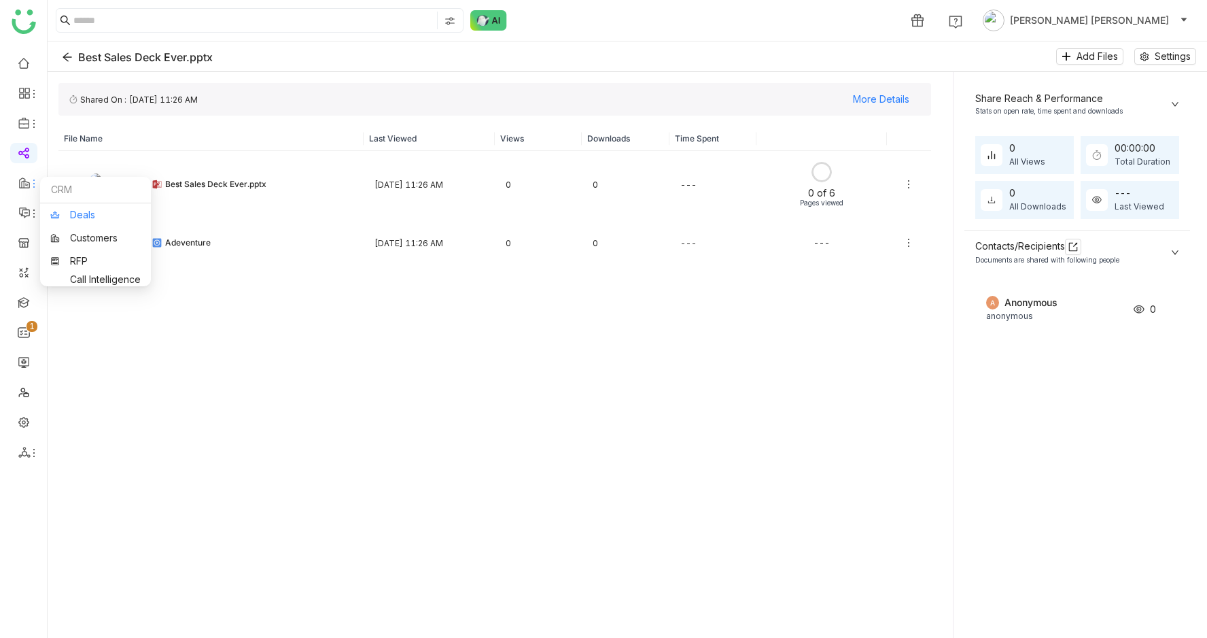
click at [60, 210] on link "Deals" at bounding box center [95, 215] width 90 height 10
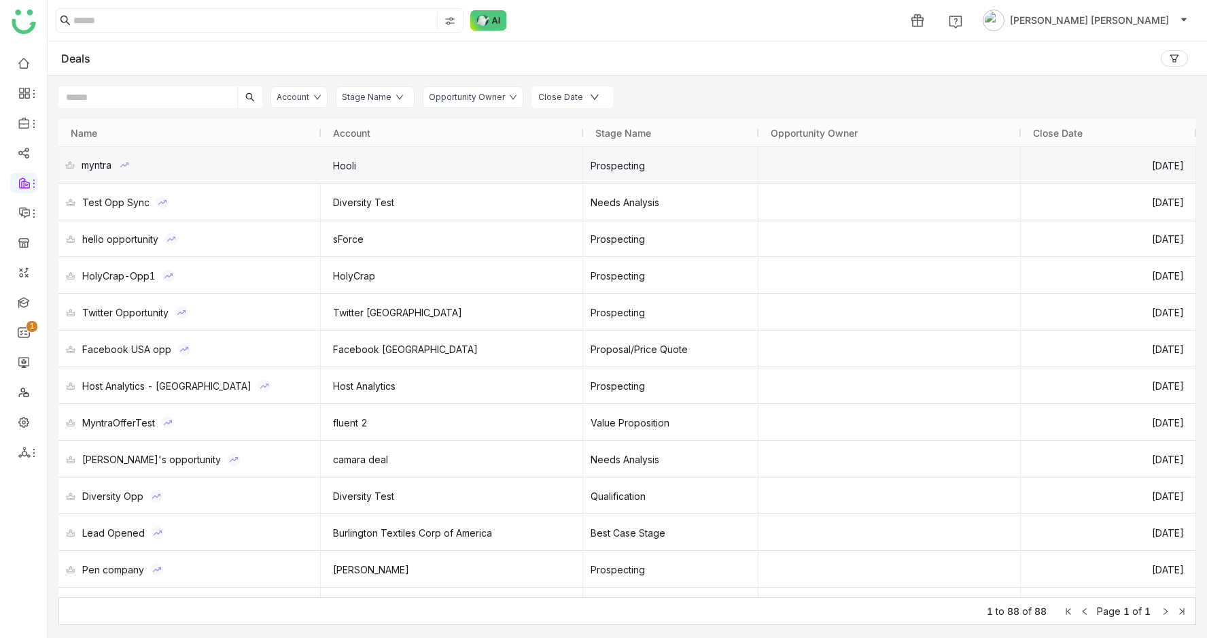
click at [259, 171] on div "myntra" at bounding box center [189, 165] width 262 height 36
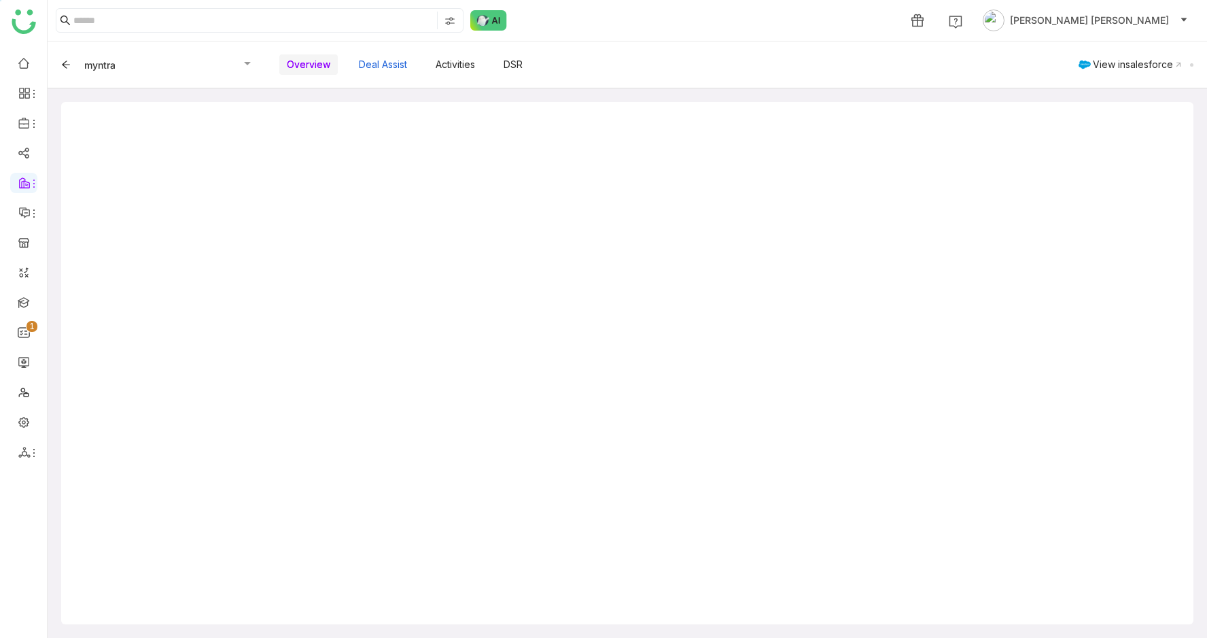
click at [375, 60] on button "Deal Assist" at bounding box center [382, 64] width 63 height 23
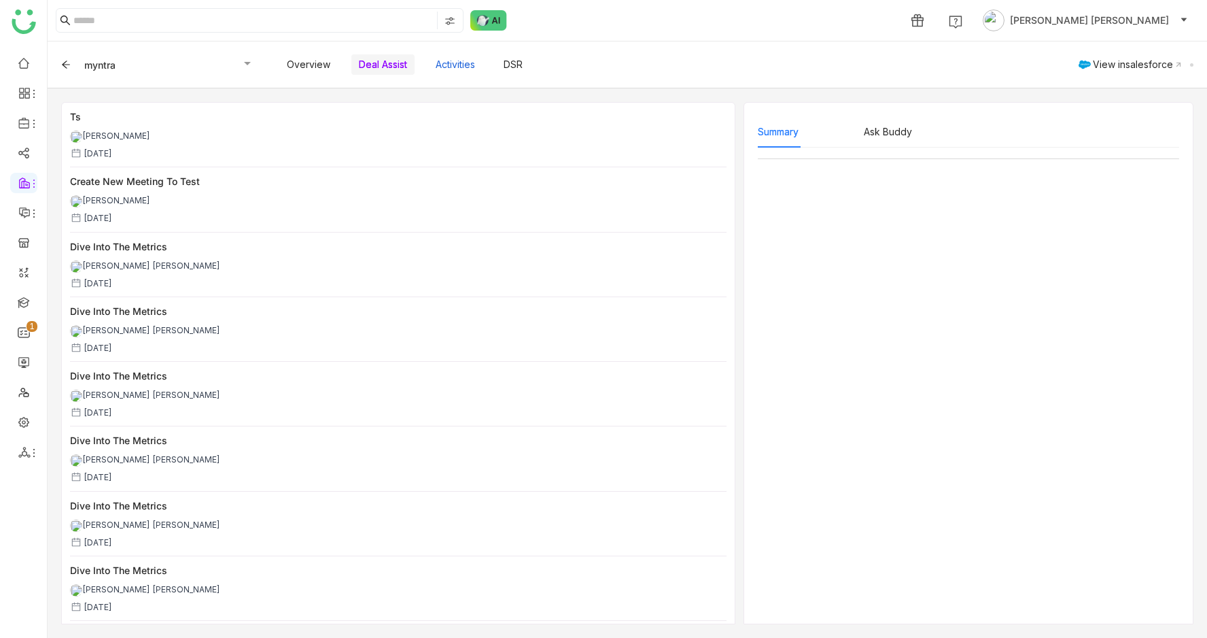
click at [467, 59] on button "Activities" at bounding box center [455, 64] width 54 height 23
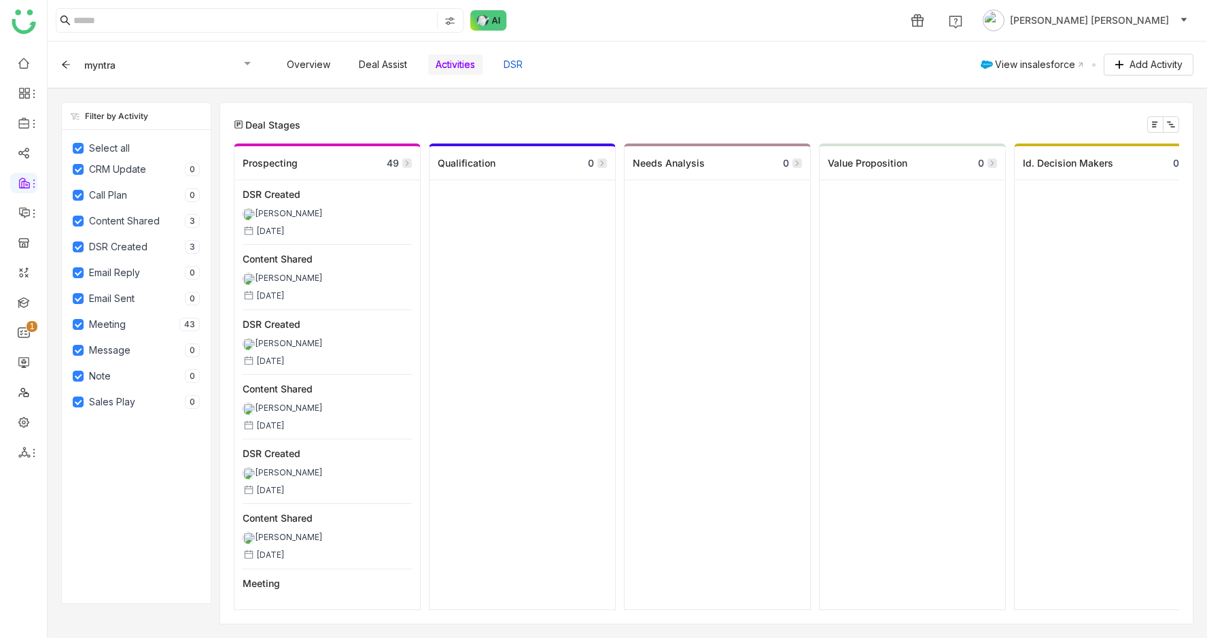
click at [516, 61] on button "DSR" at bounding box center [513, 64] width 34 height 23
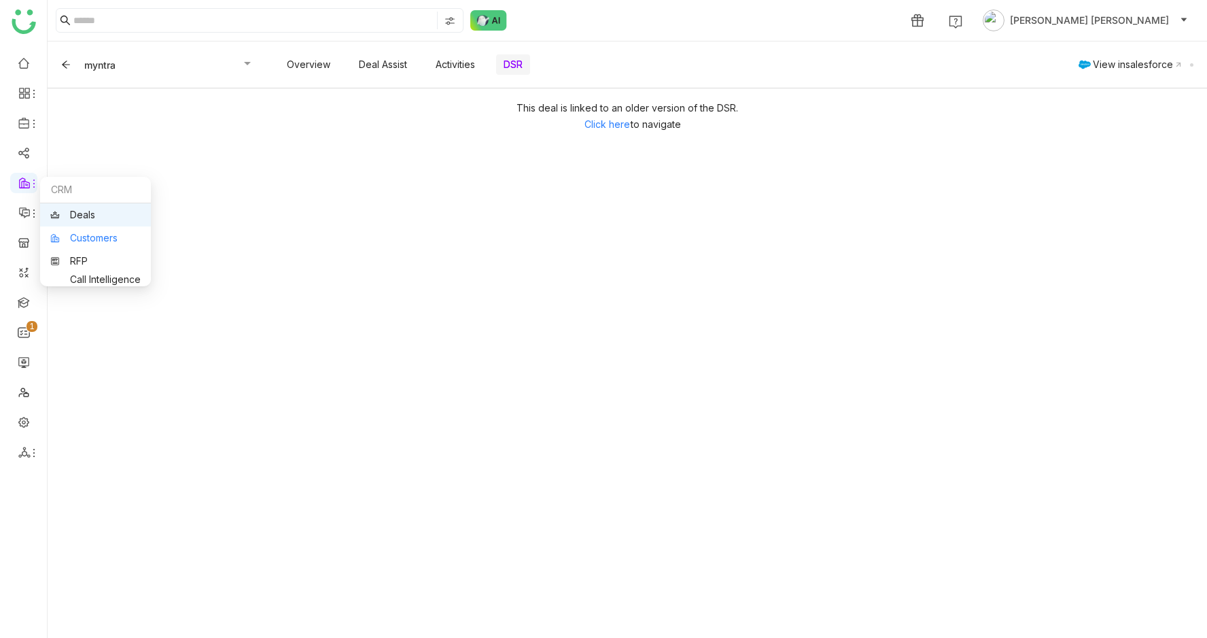
click at [65, 233] on link "Customers" at bounding box center [95, 238] width 90 height 10
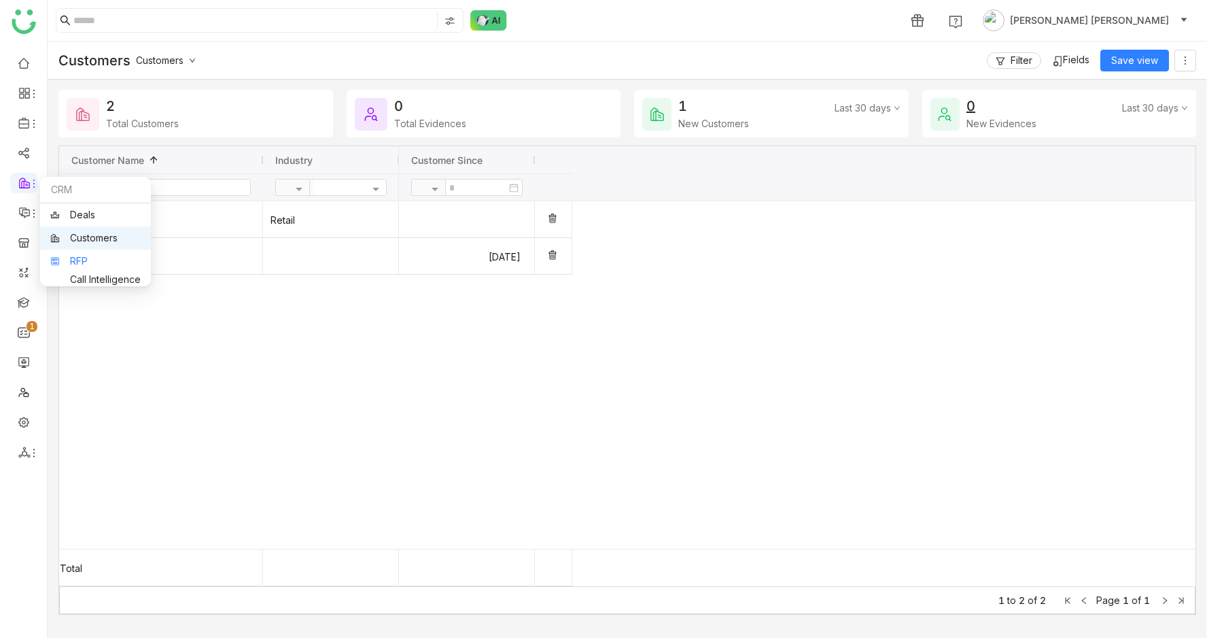
click at [71, 262] on link "RFP" at bounding box center [95, 261] width 90 height 10
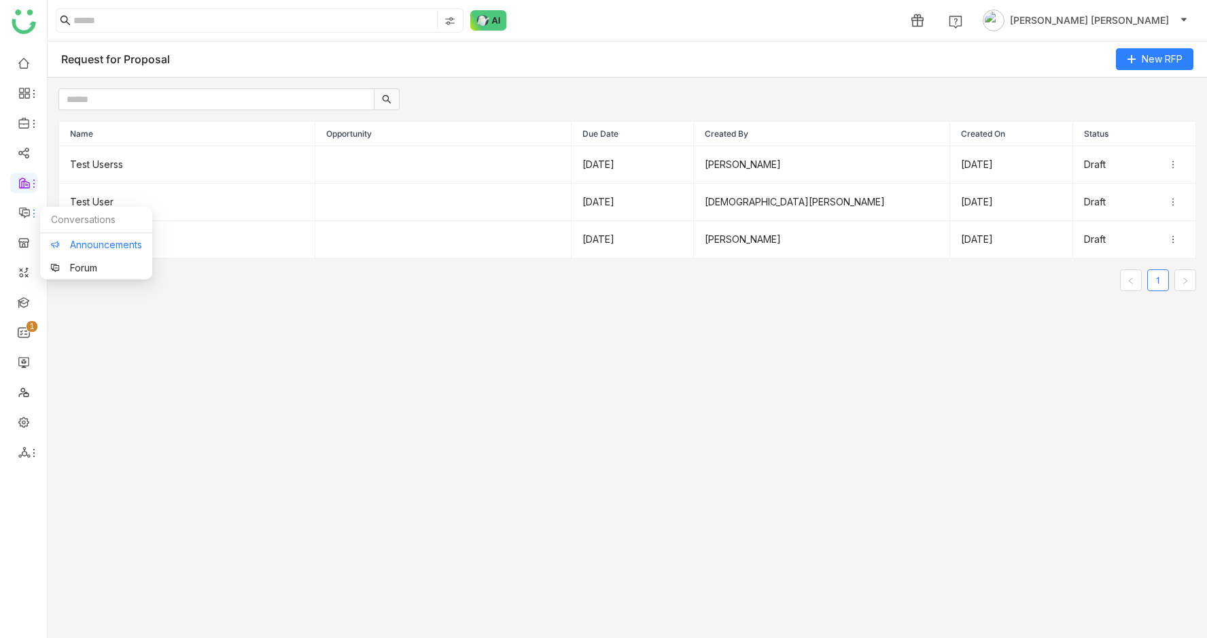
click at [108, 249] on link "Announcements" at bounding box center [96, 245] width 92 height 10
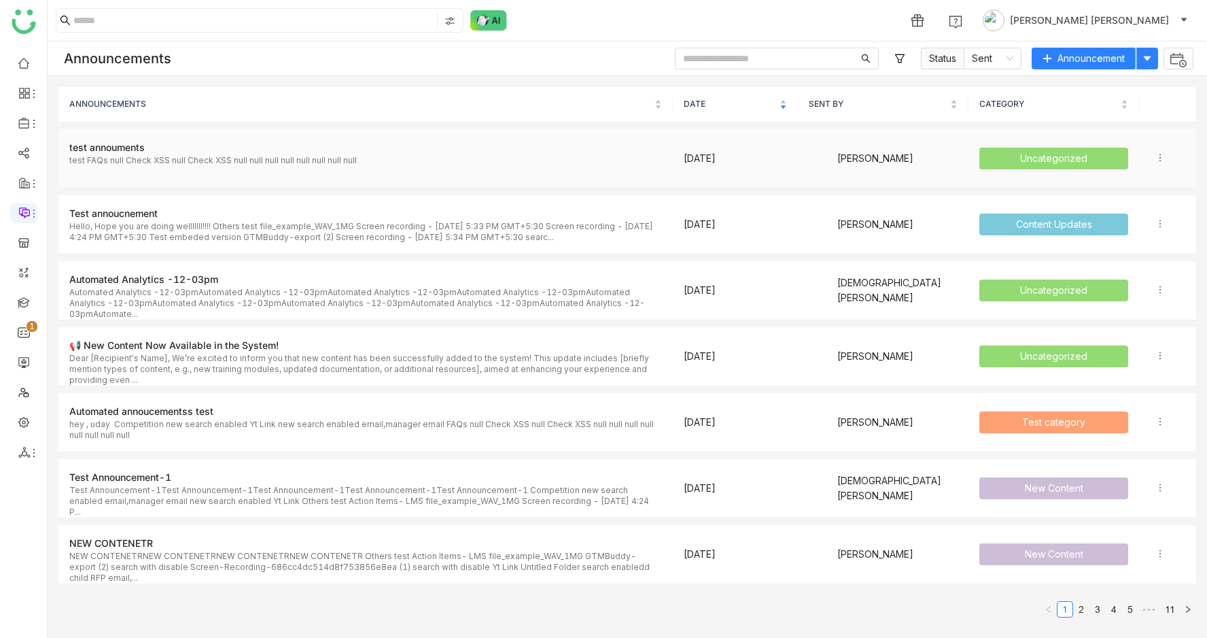
click at [1162, 154] on icon at bounding box center [1161, 158] width 10 height 10
click at [19, 236] on link at bounding box center [24, 242] width 12 height 12
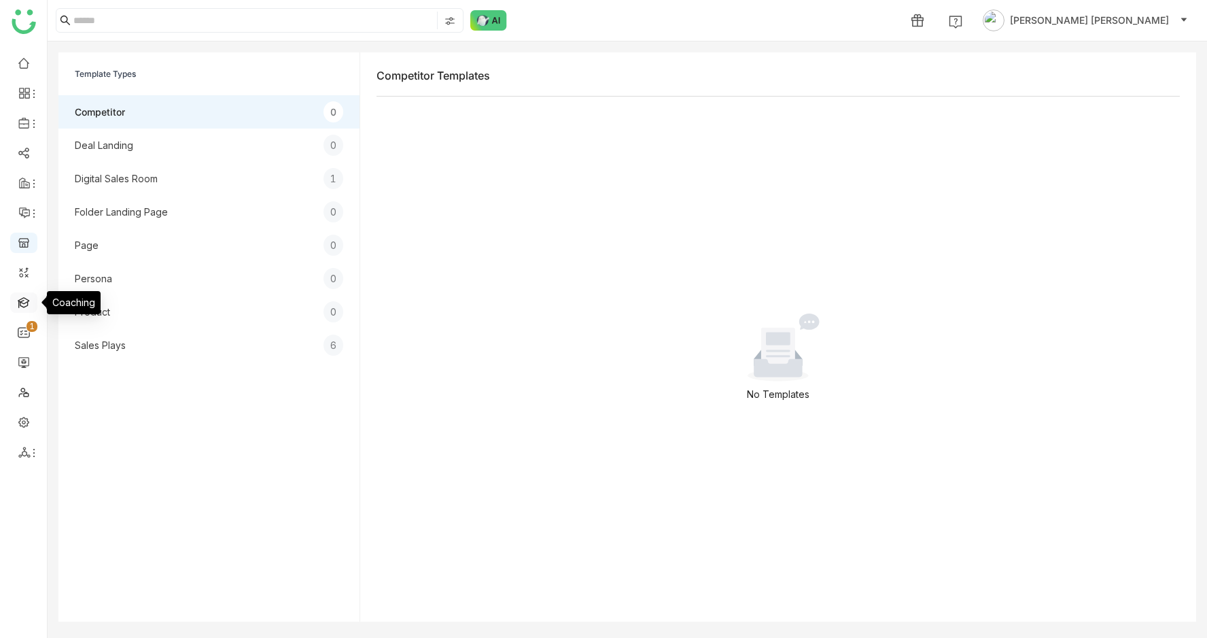
click at [30, 300] on link at bounding box center [24, 302] width 12 height 12
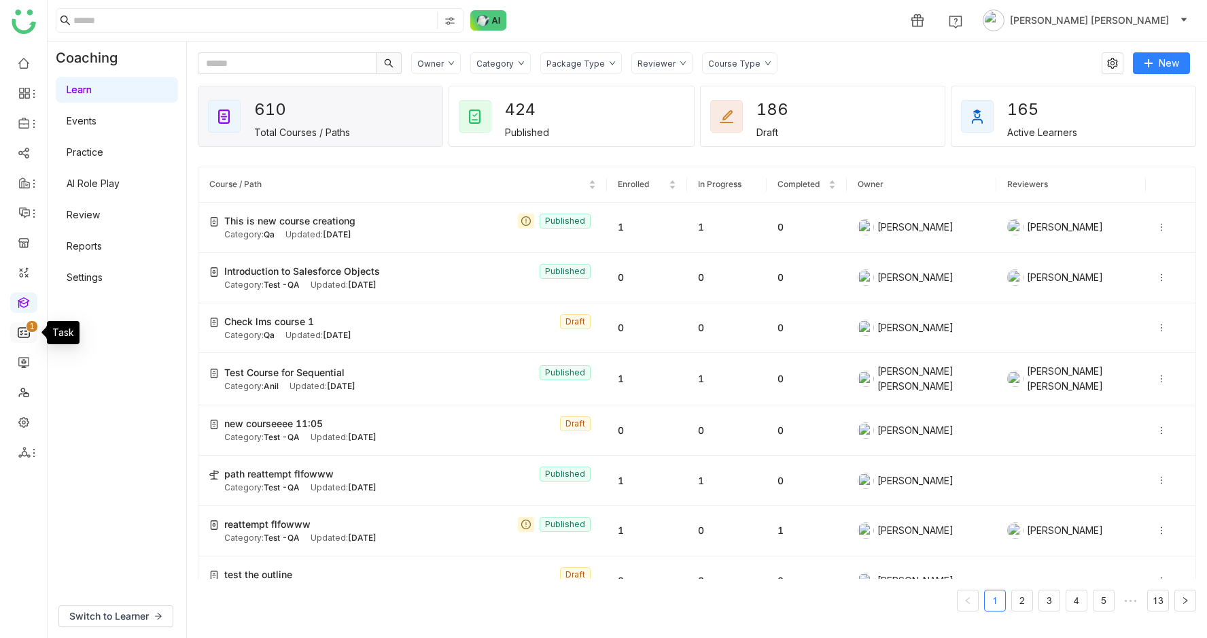
click at [24, 334] on link "0 1 2 3 4 5 6 7 8 9" at bounding box center [24, 332] width 12 height 12
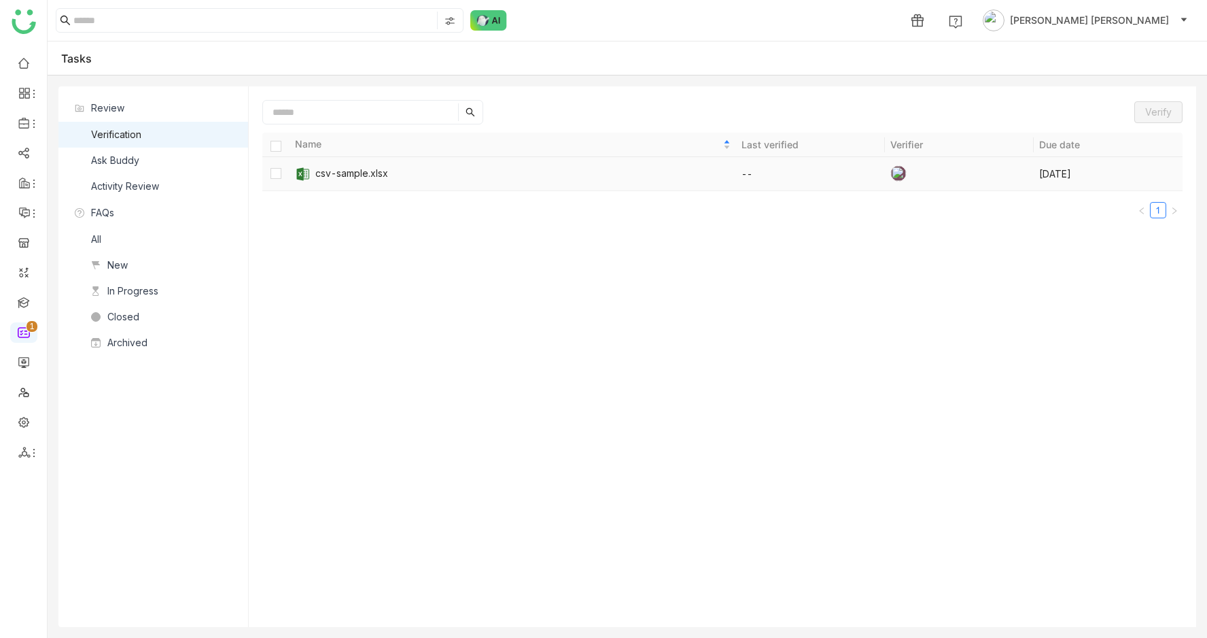
click at [1011, 182] on td at bounding box center [959, 174] width 149 height 34
click at [593, 185] on td "csv-sample.xlsx" at bounding box center [513, 174] width 447 height 34
click at [24, 396] on link at bounding box center [24, 391] width 12 height 12
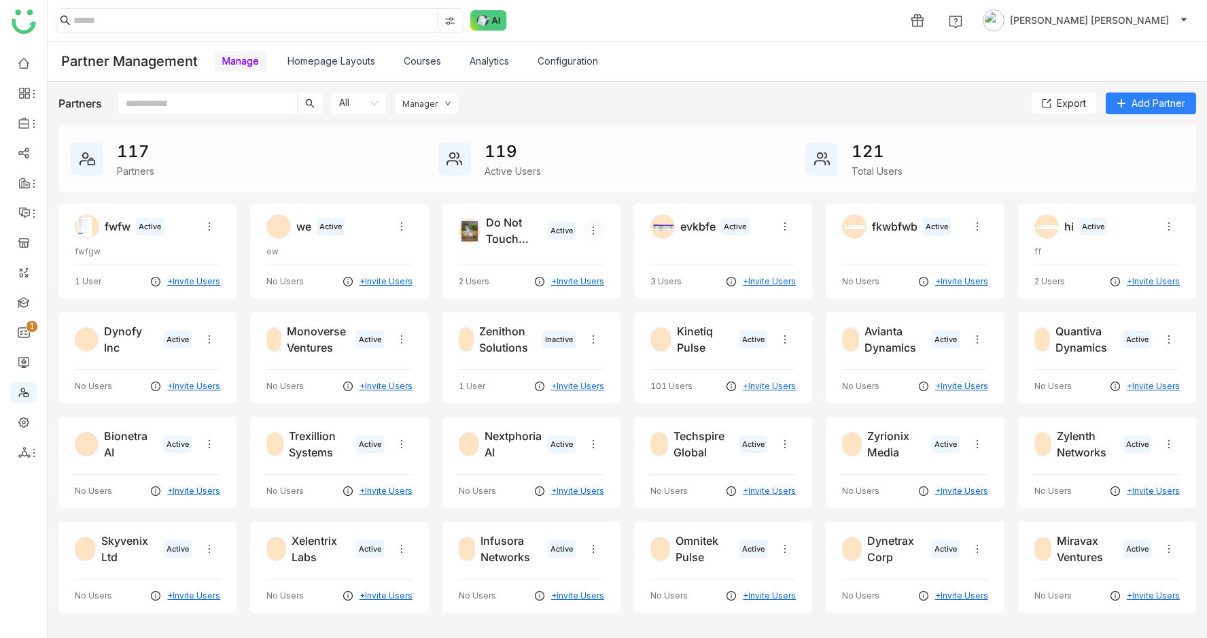
click at [591, 229] on icon at bounding box center [593, 230] width 11 height 11
click at [27, 422] on link at bounding box center [24, 421] width 12 height 12
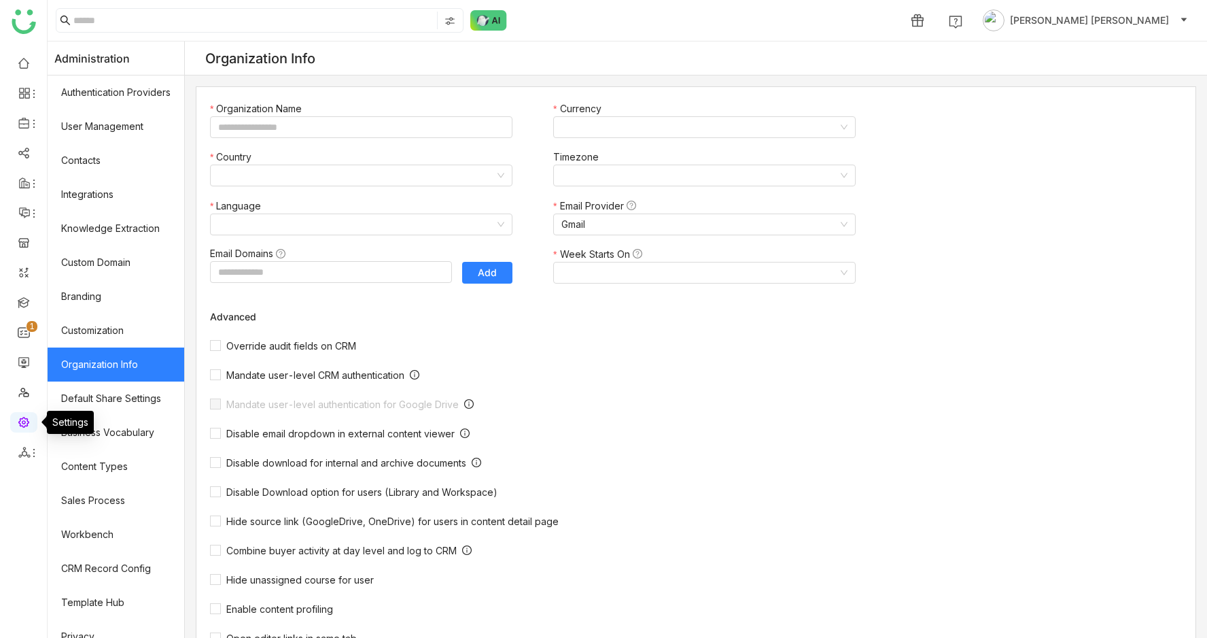
type input "*******"
